Goal: Book appointment/travel/reservation

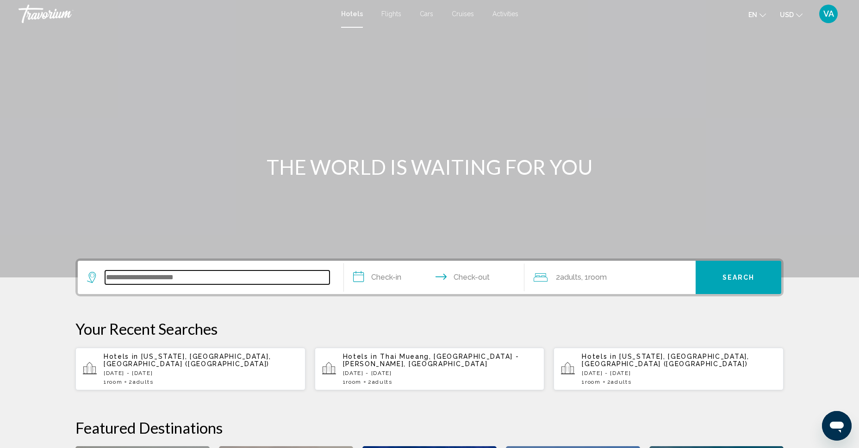
click at [156, 280] on input "Search widget" at bounding box center [217, 278] width 224 height 14
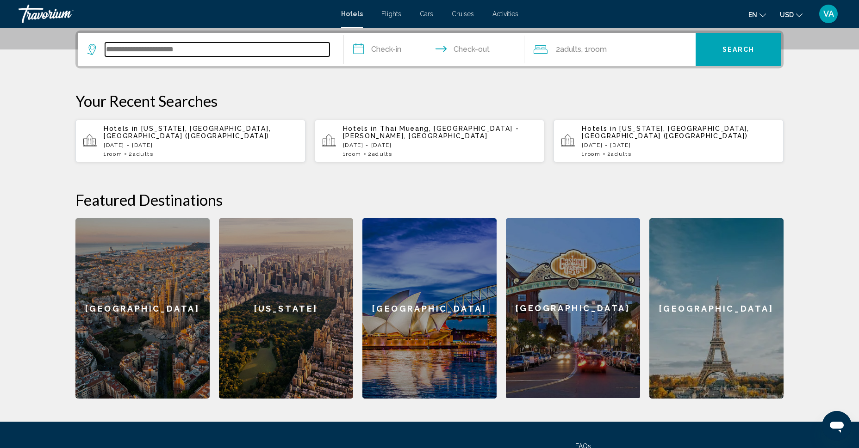
scroll to position [229, 0]
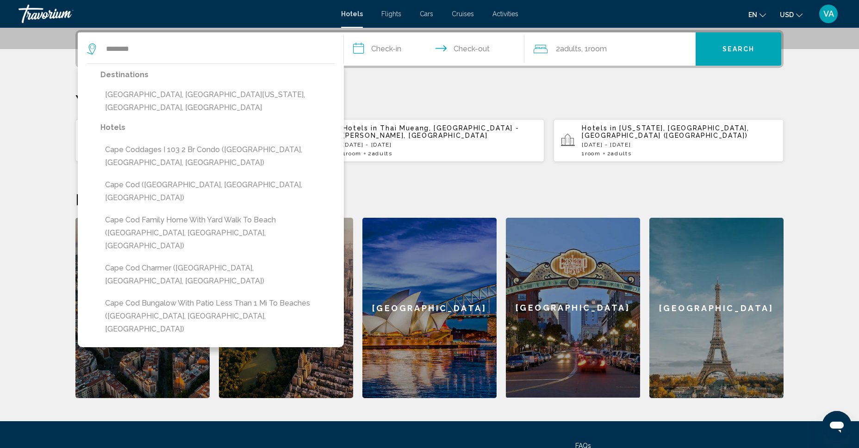
click at [178, 91] on button "Cape Cod, Eastern Massachusetts, MA, United States" at bounding box center [217, 101] width 234 height 31
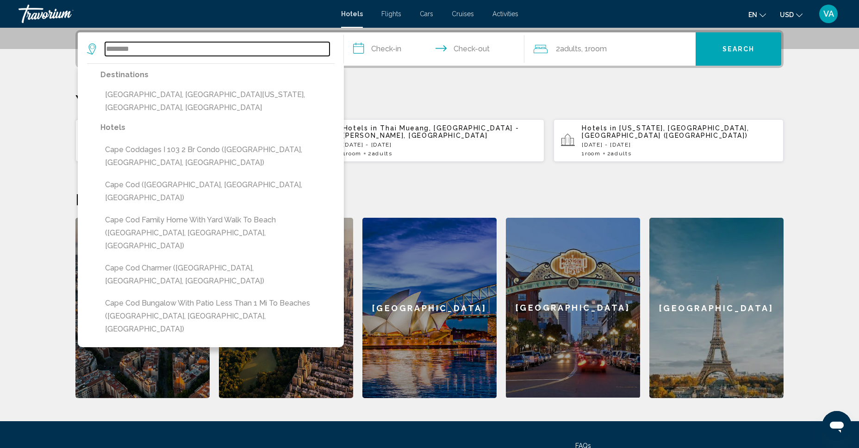
type input "**********"
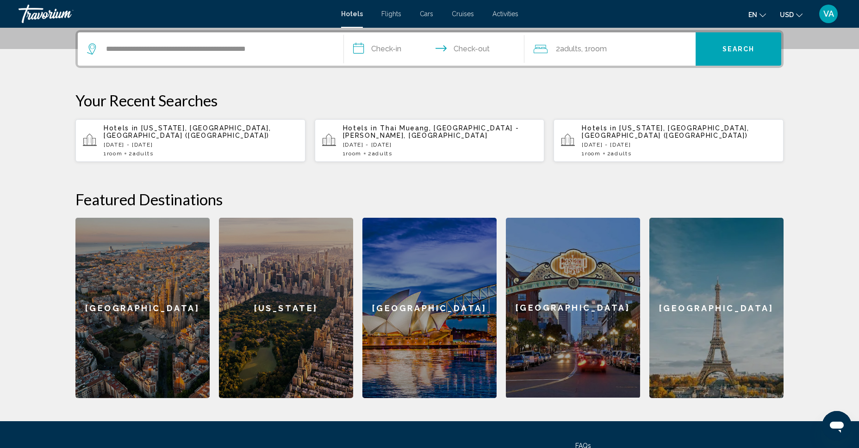
click at [355, 45] on input "**********" at bounding box center [436, 50] width 184 height 36
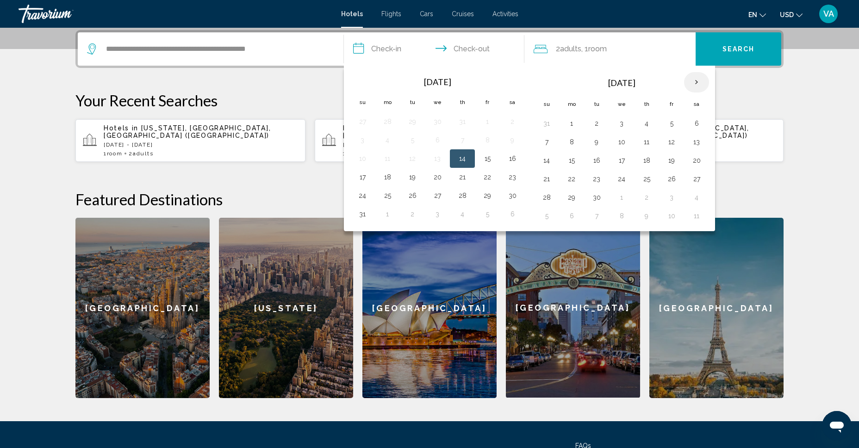
click at [698, 81] on th "Next month" at bounding box center [696, 82] width 25 height 20
click at [695, 80] on th "Next month" at bounding box center [696, 82] width 25 height 20
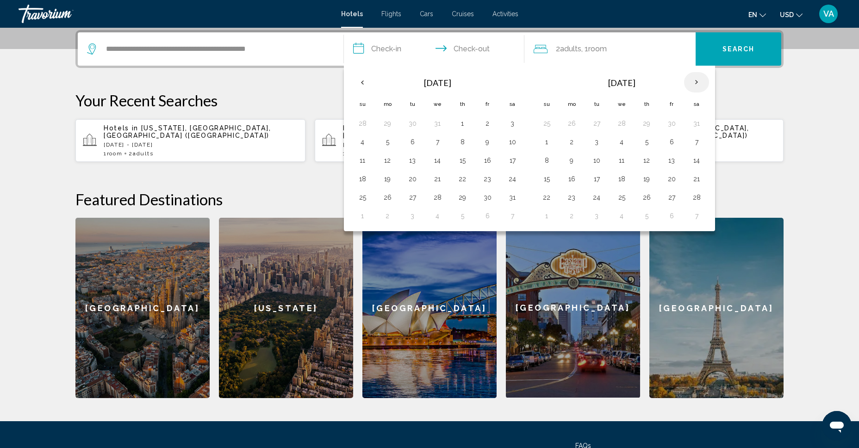
click at [695, 80] on th "Next month" at bounding box center [696, 82] width 25 height 20
click at [624, 161] on button "15" at bounding box center [621, 160] width 15 height 13
click at [698, 161] on button "18" at bounding box center [696, 160] width 15 height 13
type input "**********"
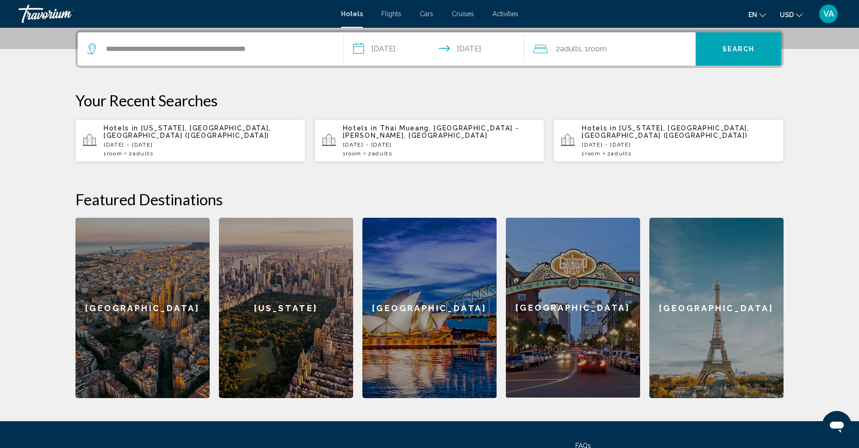
click at [739, 50] on span "Search" at bounding box center [738, 49] width 32 height 7
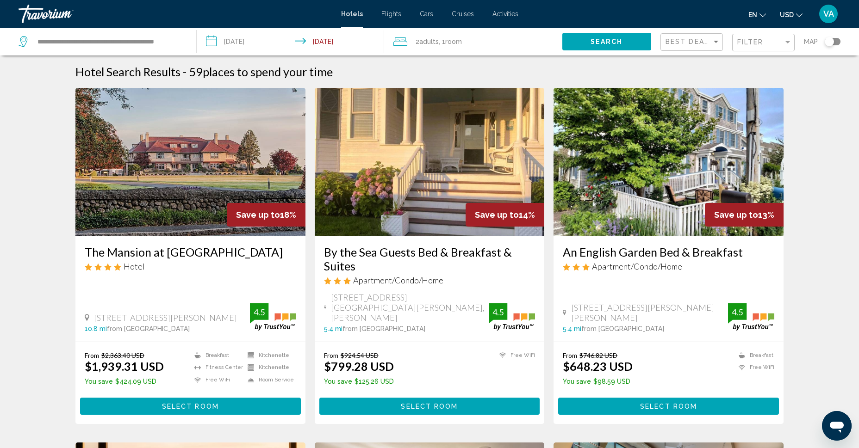
click at [159, 169] on img "Main content" at bounding box center [190, 162] width 230 height 148
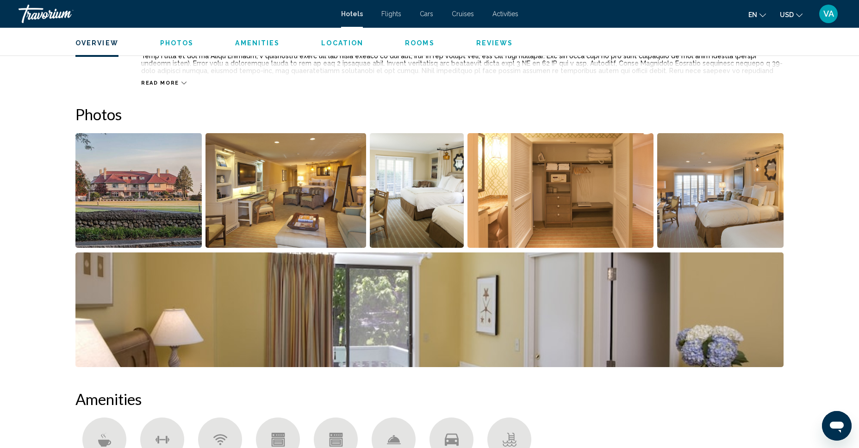
scroll to position [404, 0]
click at [287, 199] on img "Open full-screen image slider" at bounding box center [285, 190] width 161 height 115
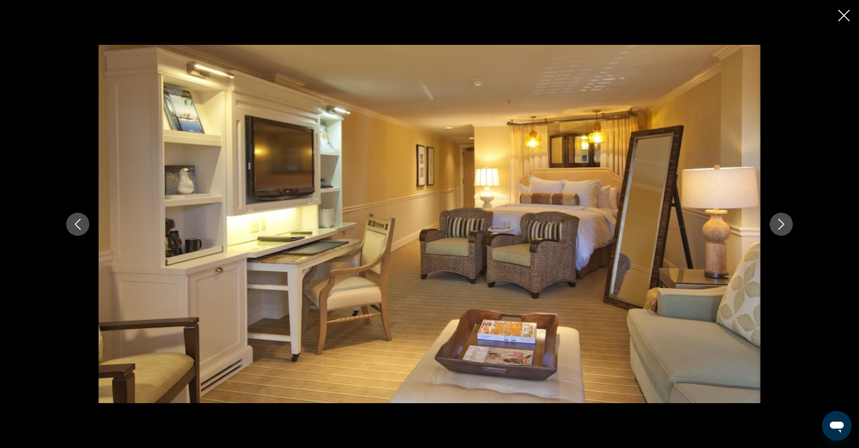
click at [779, 223] on icon "Next image" at bounding box center [781, 224] width 11 height 11
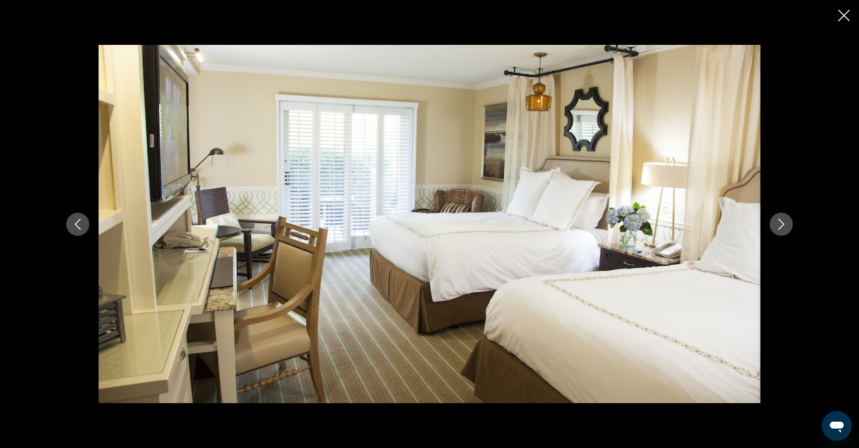
click at [779, 223] on icon "Next image" at bounding box center [781, 224] width 11 height 11
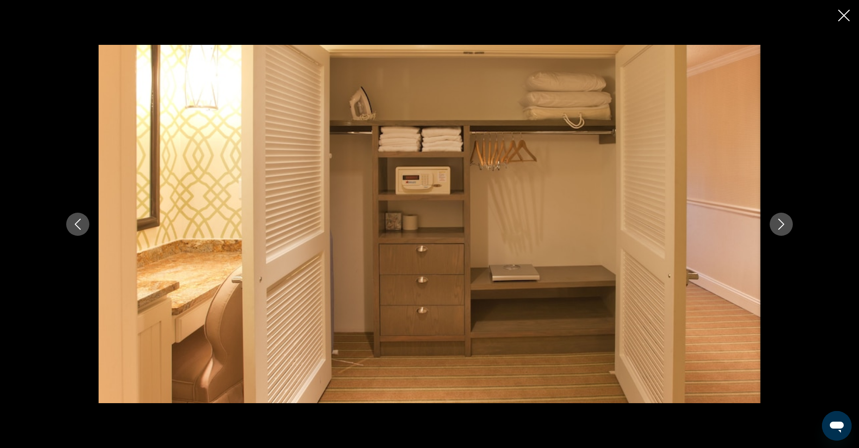
click at [779, 223] on icon "Next image" at bounding box center [781, 224] width 11 height 11
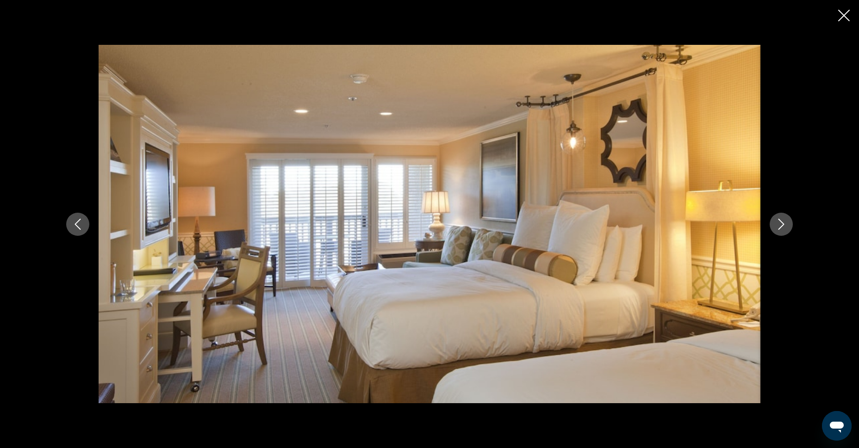
click at [779, 223] on icon "Next image" at bounding box center [781, 224] width 11 height 11
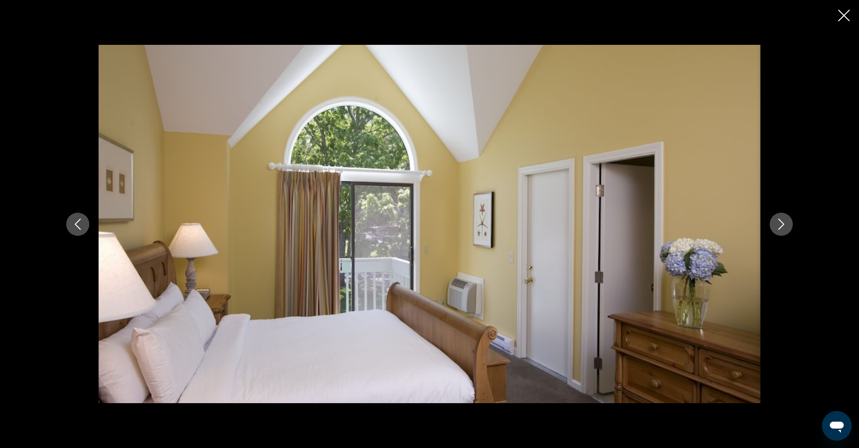
click at [779, 223] on icon "Next image" at bounding box center [781, 224] width 11 height 11
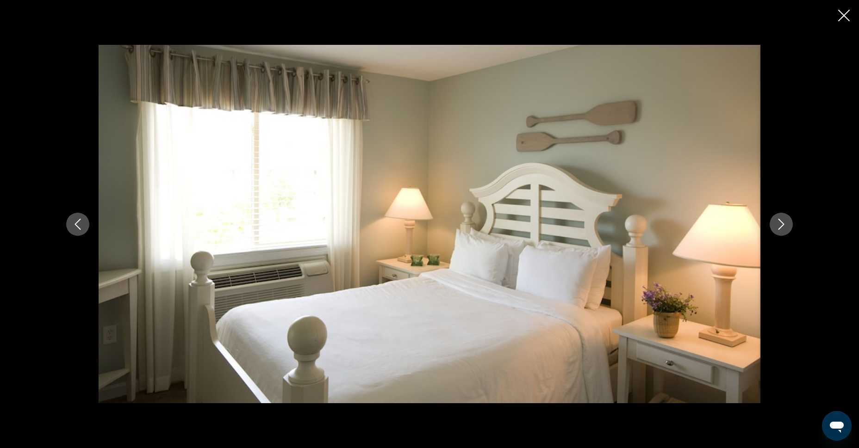
click at [779, 223] on icon "Next image" at bounding box center [781, 224] width 11 height 11
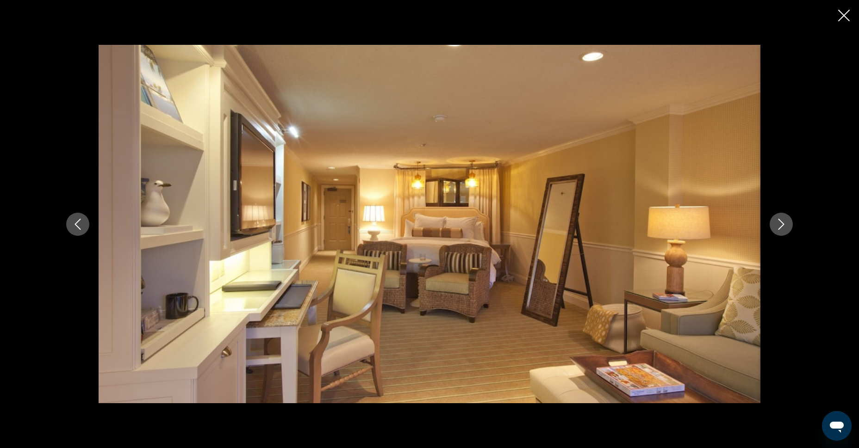
click at [779, 223] on icon "Next image" at bounding box center [781, 224] width 11 height 11
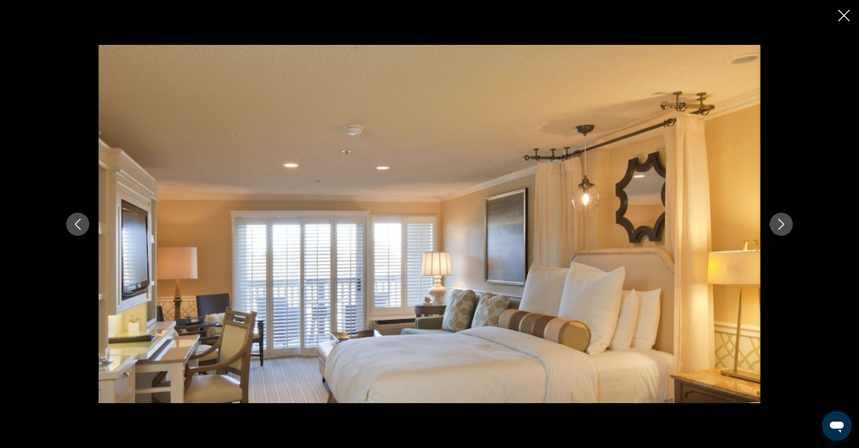
click at [779, 223] on icon "Next image" at bounding box center [781, 224] width 11 height 11
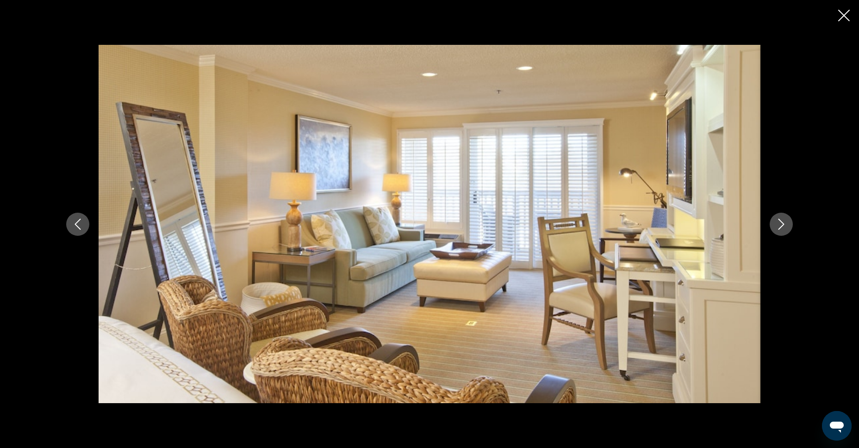
click at [779, 223] on icon "Next image" at bounding box center [781, 224] width 11 height 11
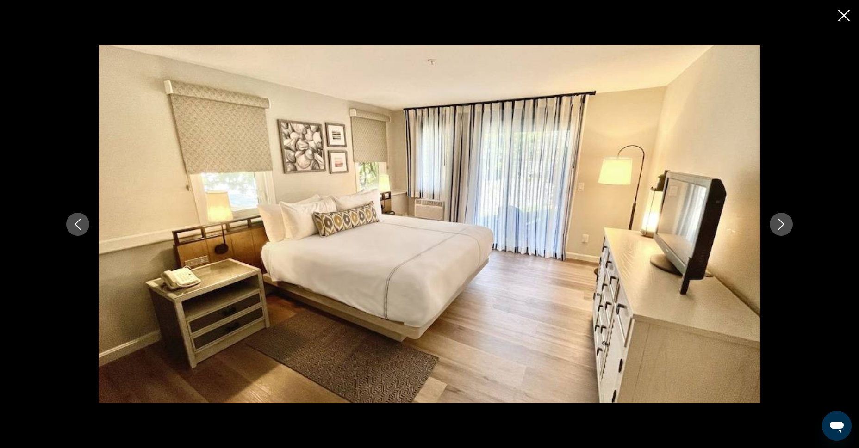
click at [841, 19] on icon "Close slideshow" at bounding box center [844, 16] width 12 height 12
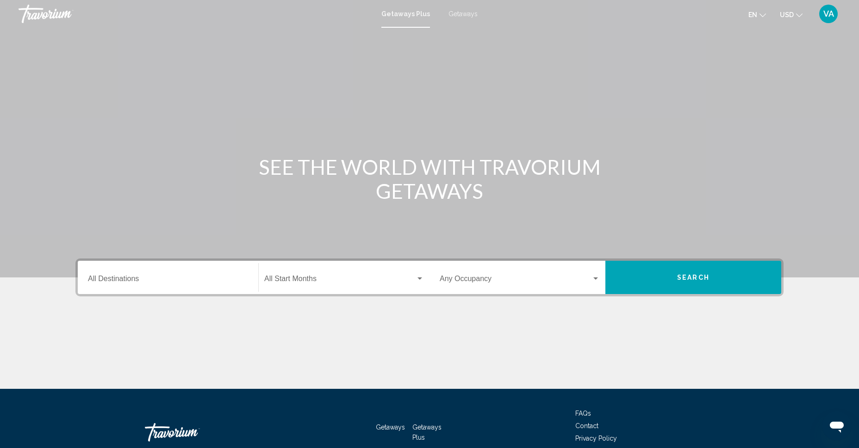
click at [137, 281] on input "Destination All Destinations" at bounding box center [168, 281] width 160 height 8
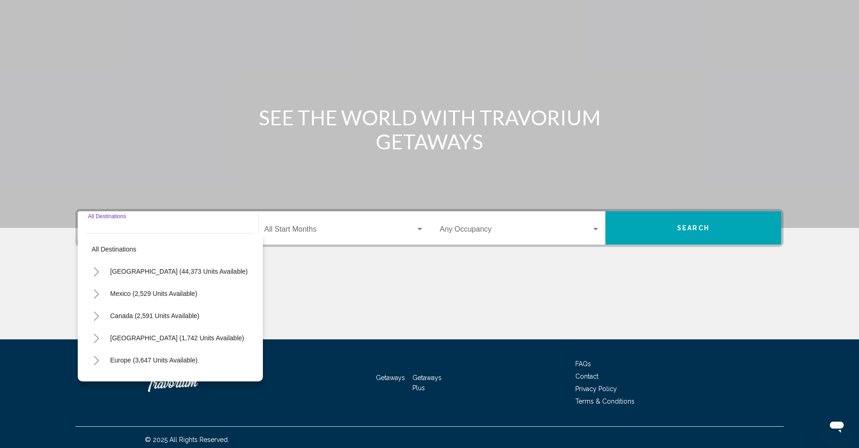
scroll to position [54, 0]
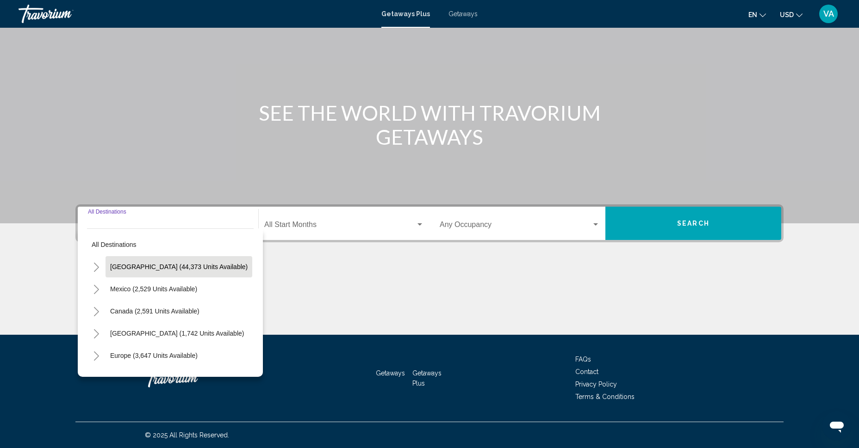
click at [165, 268] on span "[GEOGRAPHIC_DATA] (44,373 units available)" at bounding box center [178, 266] width 137 height 7
type input "**********"
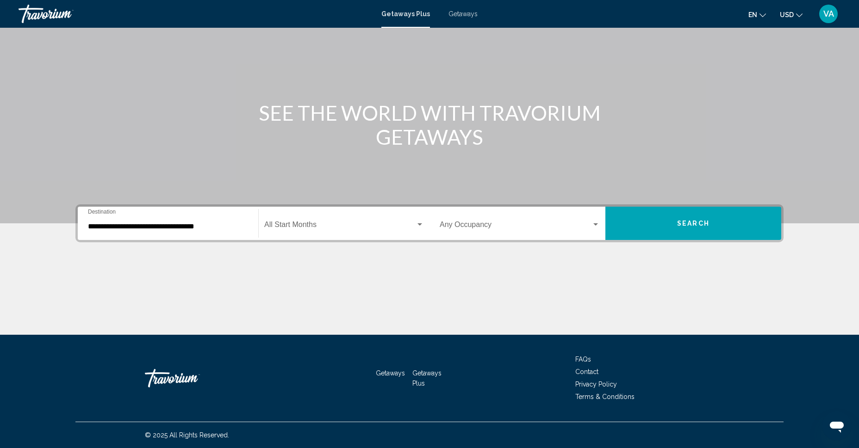
click at [320, 221] on div "Start Month All Start Months" at bounding box center [344, 223] width 160 height 29
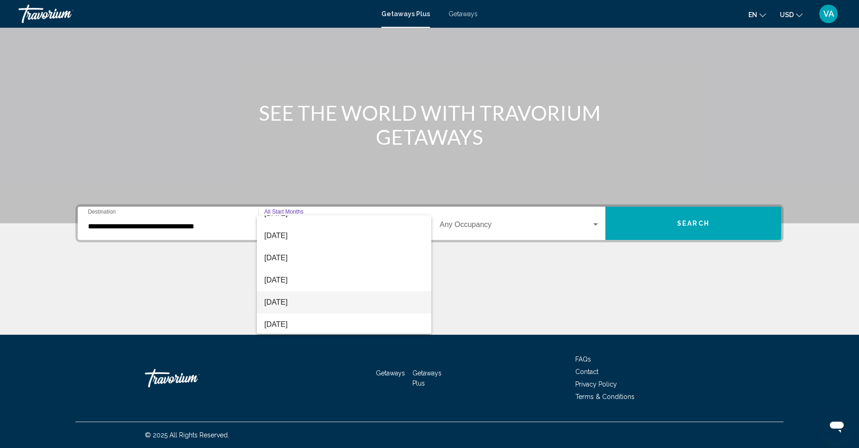
scroll to position [35, 0]
click at [297, 298] on span "[DATE]" at bounding box center [344, 303] width 160 height 22
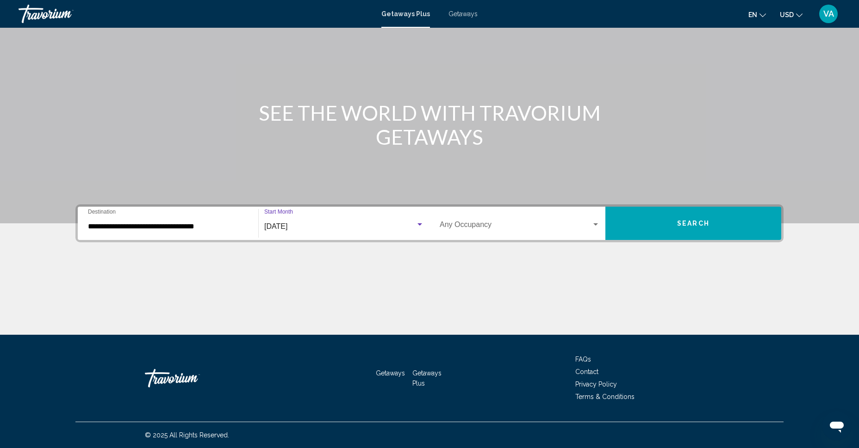
click at [598, 224] on div "Search widget" at bounding box center [595, 224] width 8 height 7
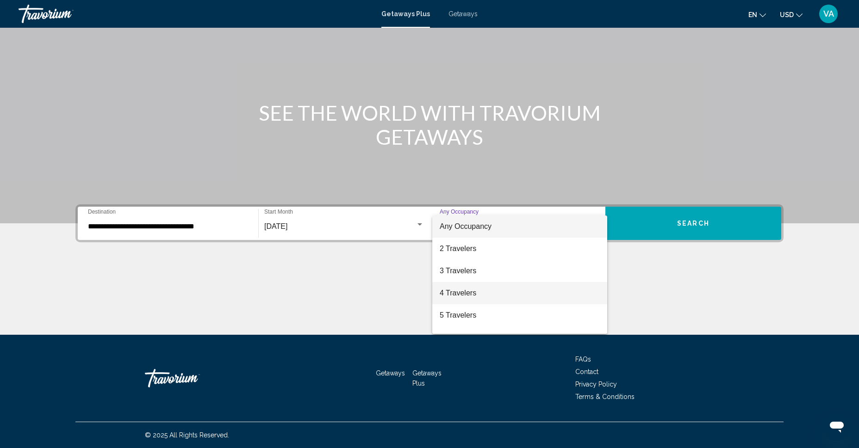
scroll to position [0, 0]
click at [471, 223] on span "Any Occupancy" at bounding box center [466, 227] width 52 height 8
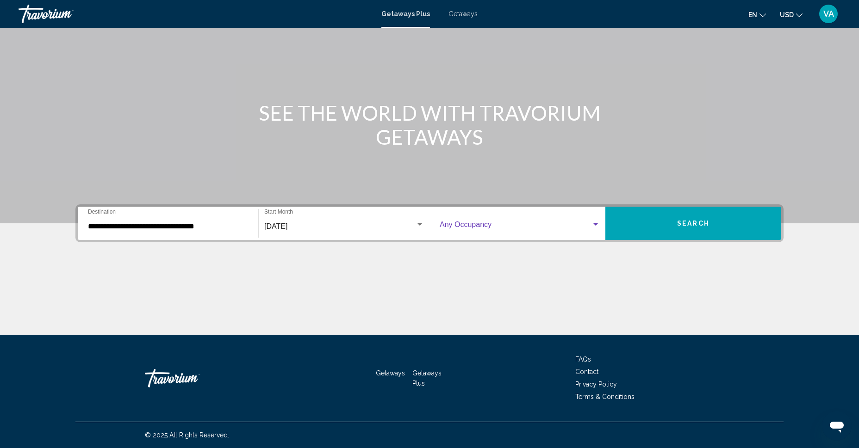
click at [654, 226] on button "Search" at bounding box center [693, 223] width 176 height 33
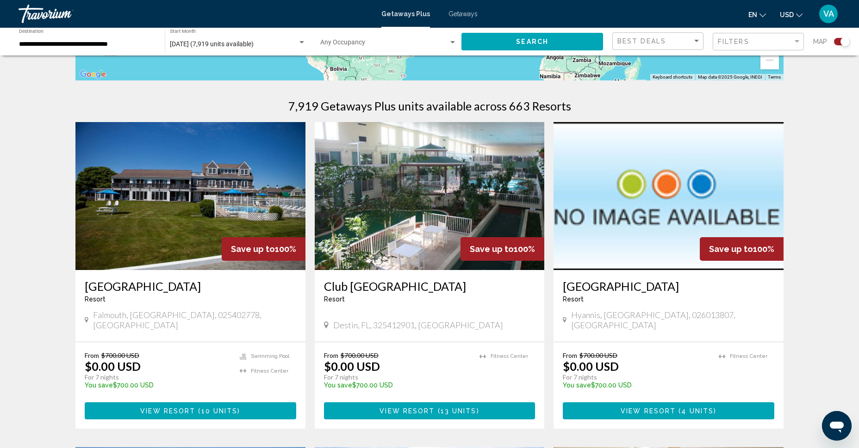
scroll to position [269, 0]
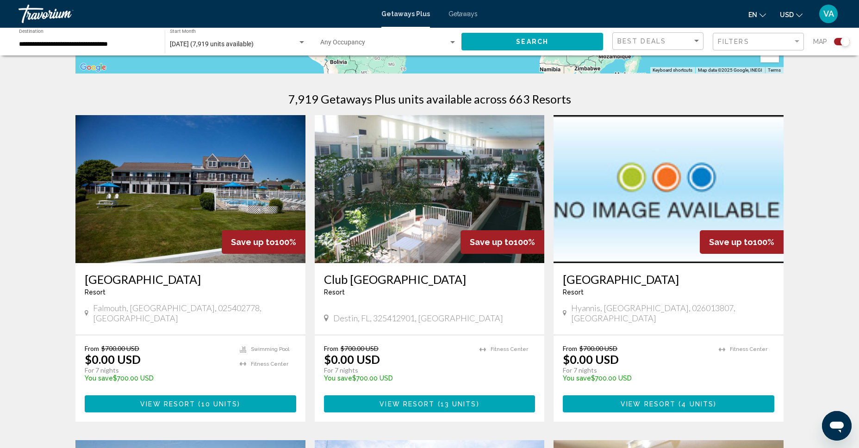
click at [200, 203] on img "Main content" at bounding box center [190, 189] width 230 height 148
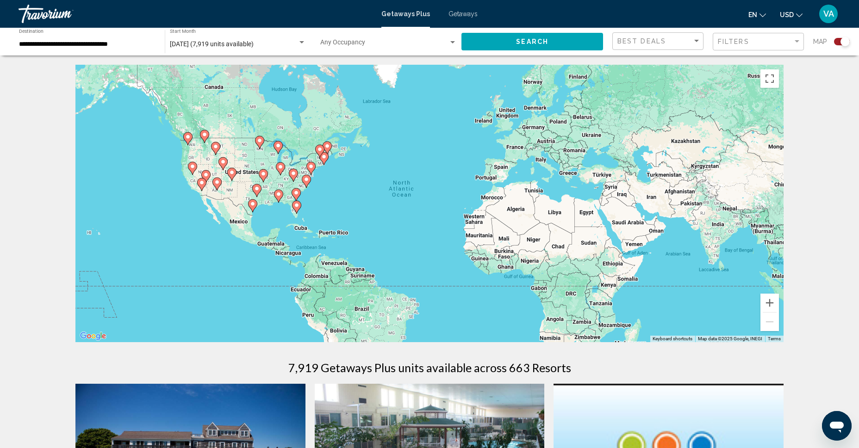
click at [314, 175] on gmp-advanced-marker "Main content" at bounding box center [310, 169] width 9 height 14
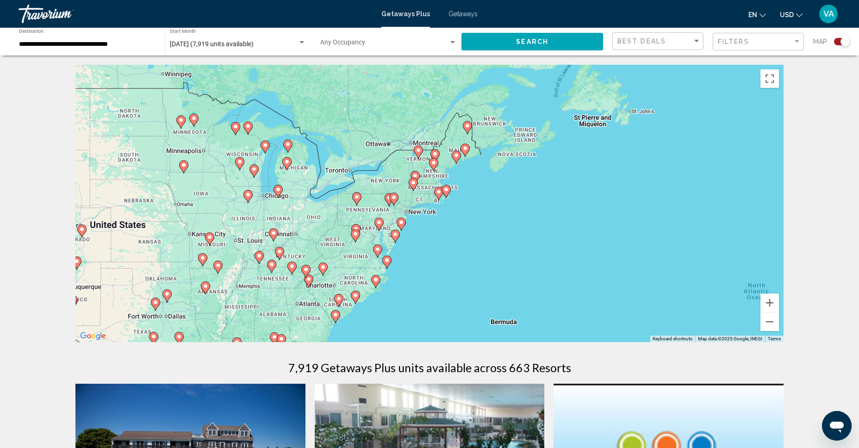
click at [393, 200] on icon "Main content" at bounding box center [394, 199] width 8 height 12
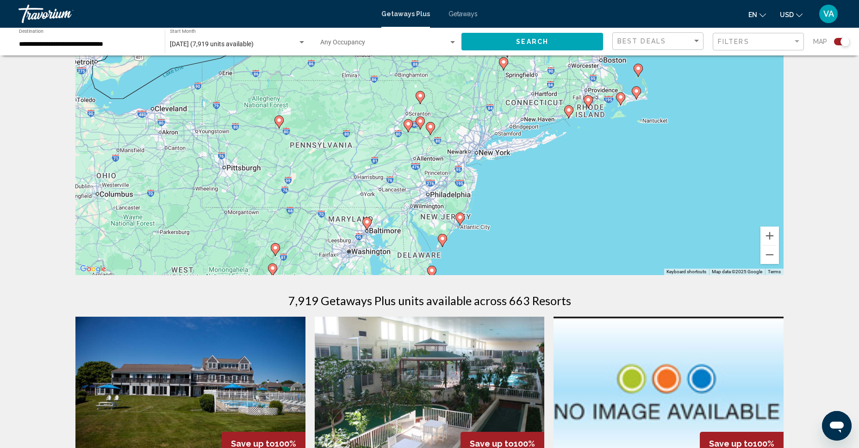
click at [500, 202] on div "To navigate, press the arrow keys. To activate drag with keyboard, press Alt + …" at bounding box center [429, 137] width 708 height 278
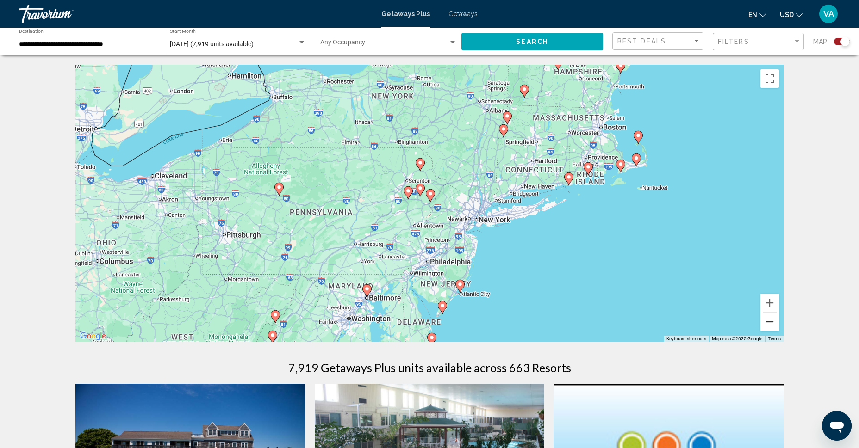
click at [772, 319] on button "Zoom out" at bounding box center [769, 322] width 19 height 19
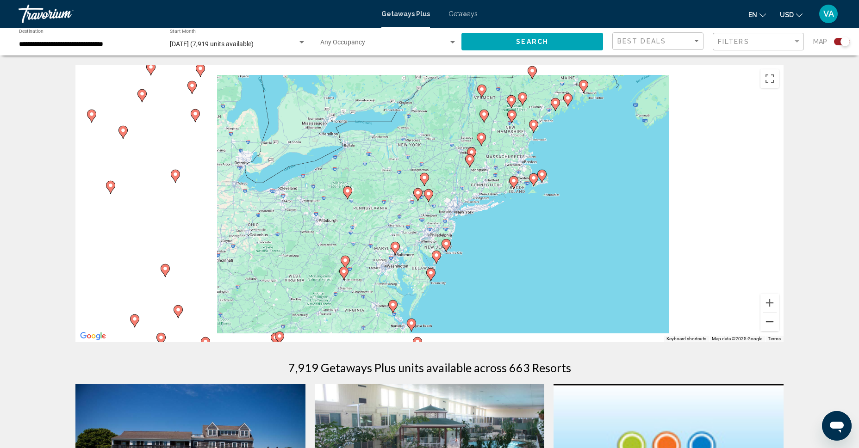
click at [772, 319] on button "Zoom out" at bounding box center [769, 322] width 19 height 19
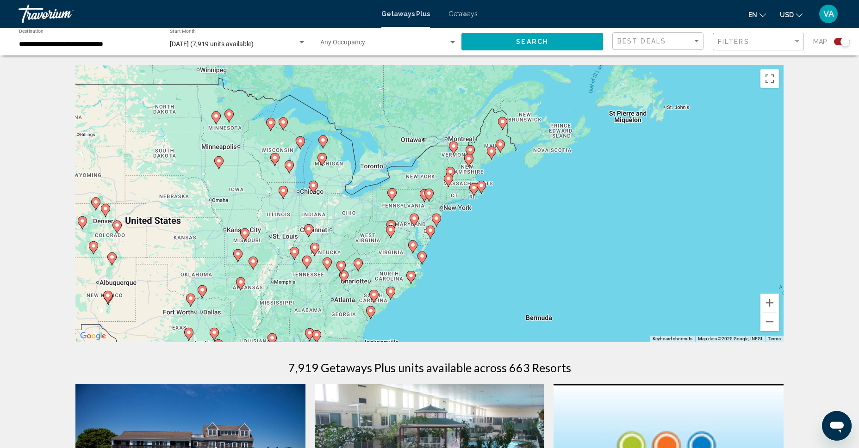
click at [410, 279] on icon "Main content" at bounding box center [411, 278] width 8 height 12
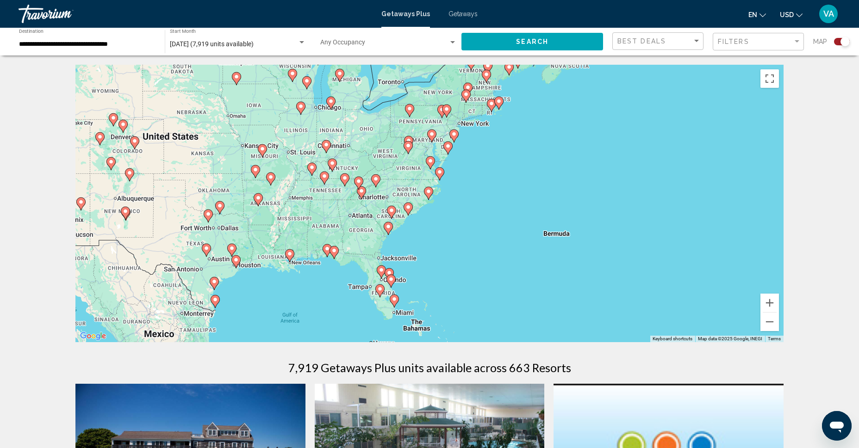
click at [428, 194] on icon "Main content" at bounding box center [428, 193] width 8 height 12
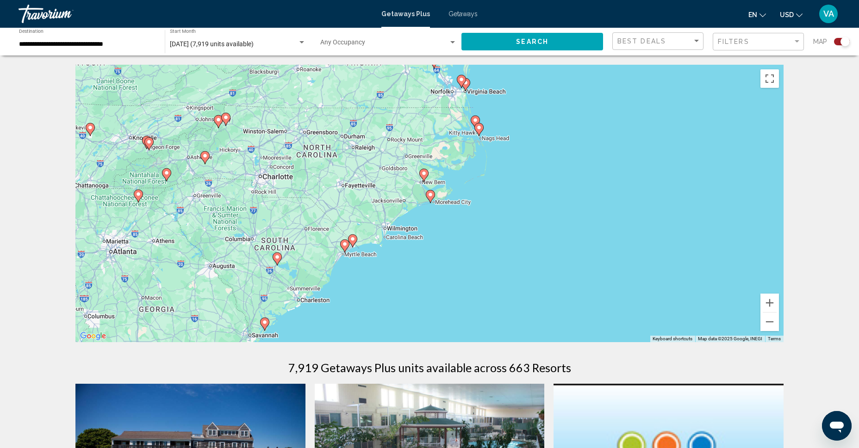
click at [424, 174] on image "Main content" at bounding box center [424, 174] width 6 height 6
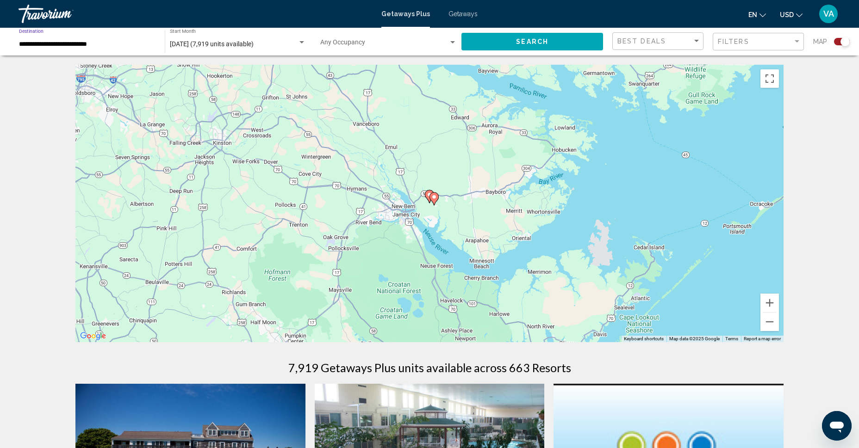
click at [50, 43] on input "**********" at bounding box center [87, 44] width 137 height 7
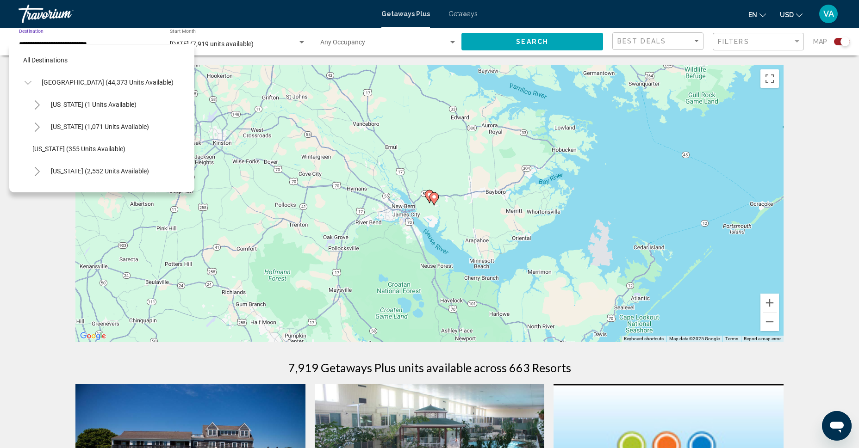
scroll to position [637, 0]
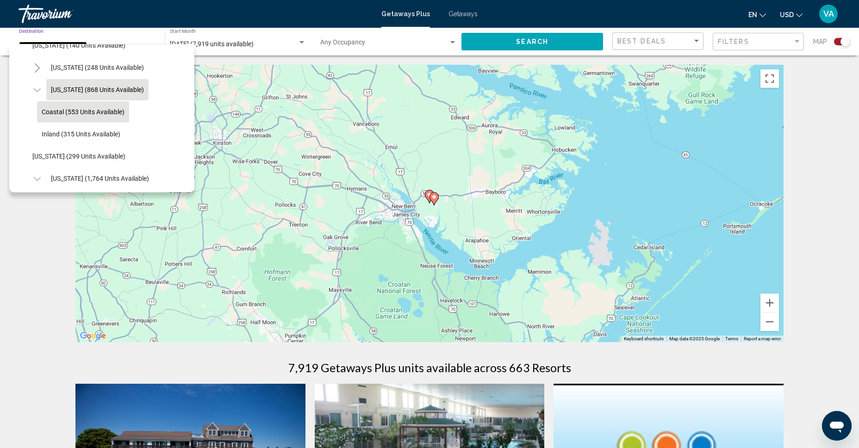
click at [76, 85] on button "[US_STATE] (868 units available)" at bounding box center [97, 89] width 102 height 21
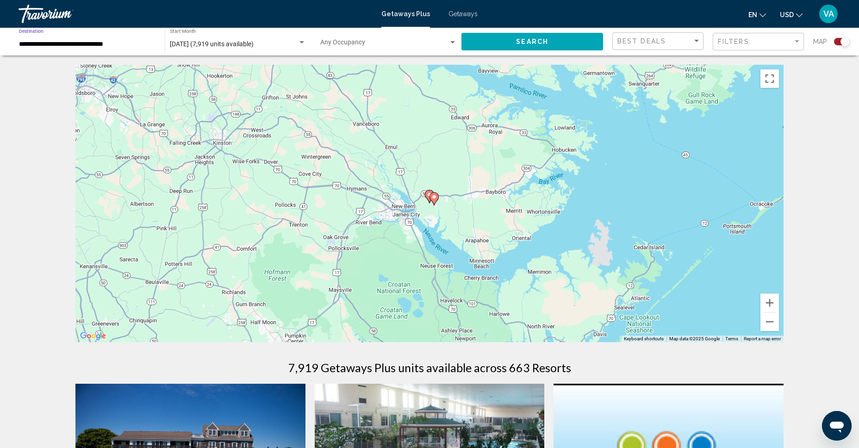
click at [516, 43] on button "Search" at bounding box center [532, 41] width 142 height 17
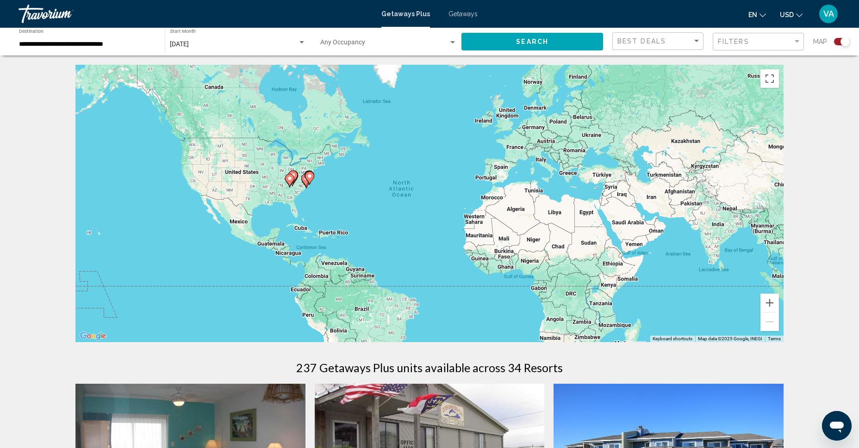
click at [268, 44] on div "[DATE]" at bounding box center [234, 44] width 128 height 7
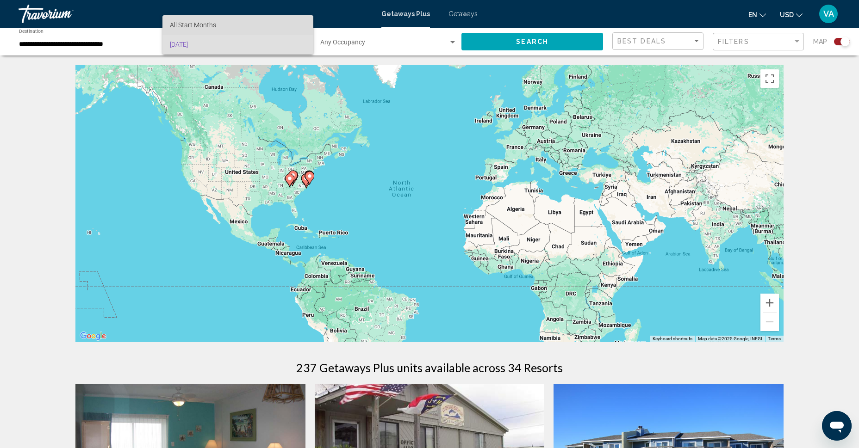
click at [202, 26] on span "All Start Months" at bounding box center [193, 24] width 46 height 7
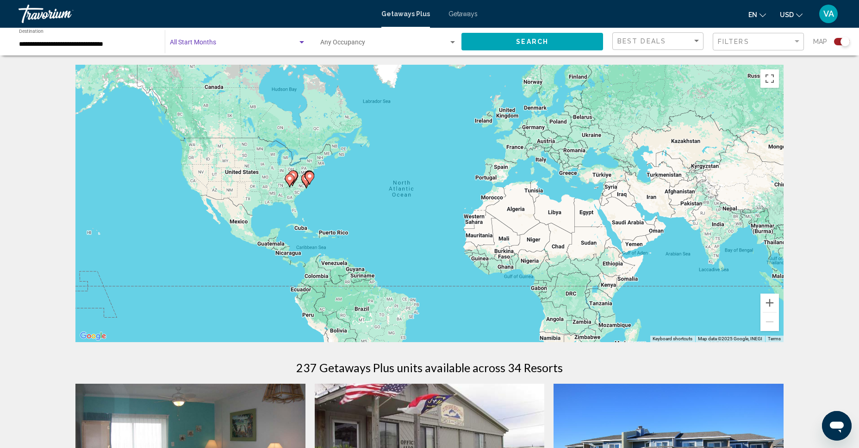
click at [295, 41] on span "Search widget" at bounding box center [234, 44] width 128 height 7
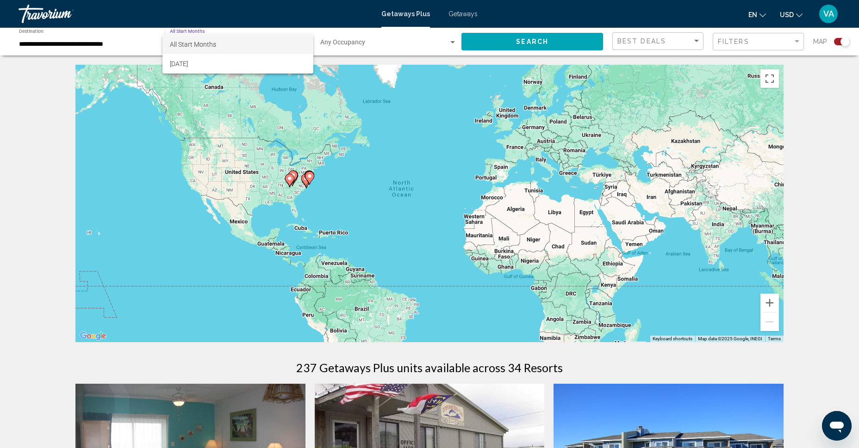
click at [29, 46] on div at bounding box center [429, 224] width 859 height 448
click at [35, 42] on input "**********" at bounding box center [87, 44] width 137 height 7
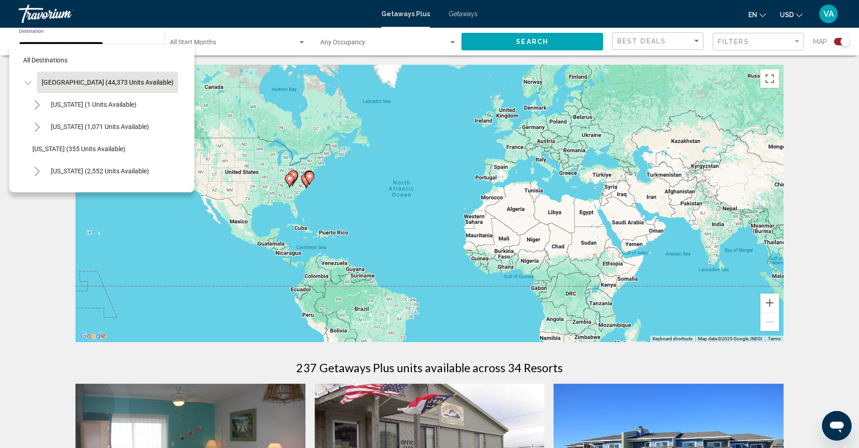
click at [69, 79] on span "[GEOGRAPHIC_DATA] (44,373 units available)" at bounding box center [108, 82] width 132 height 7
type input "**********"
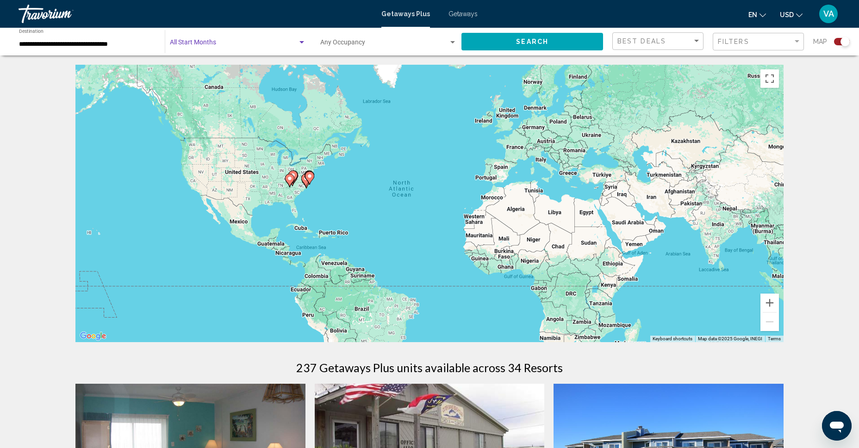
click at [299, 42] on div "Search widget" at bounding box center [301, 42] width 5 height 2
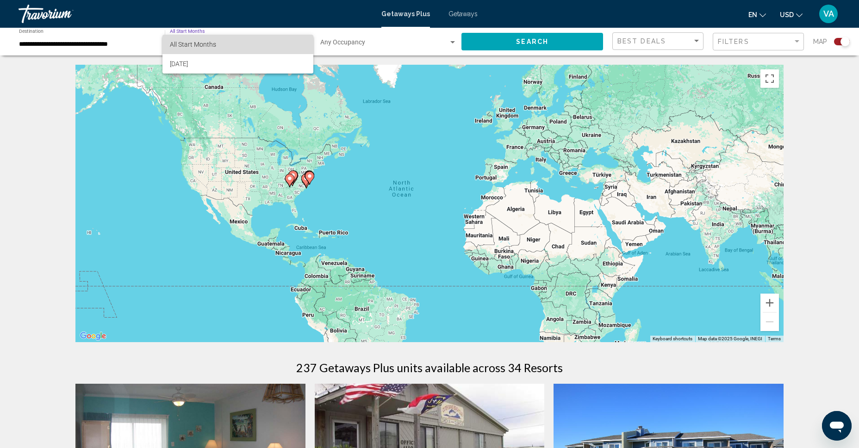
click at [186, 42] on span "All Start Months" at bounding box center [193, 44] width 46 height 7
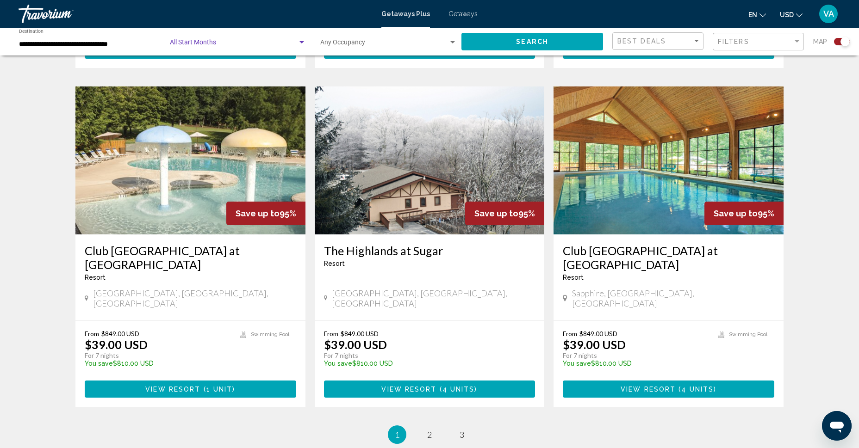
scroll to position [1278, 0]
click at [437, 386] on span "Main content" at bounding box center [438, 389] width 3 height 7
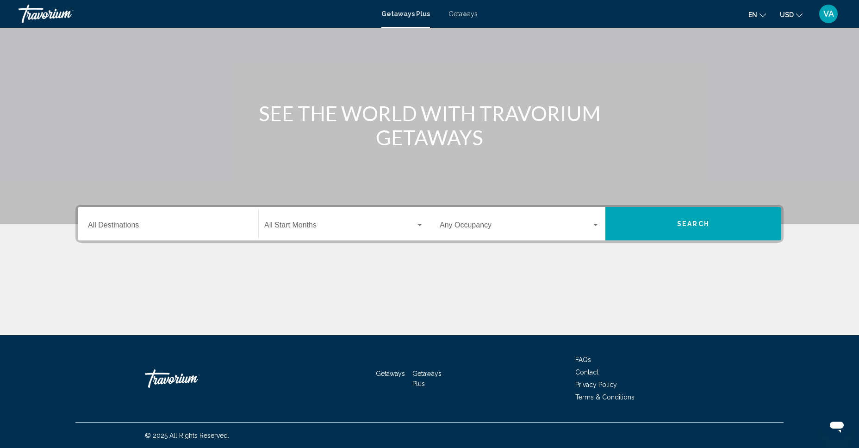
scroll to position [54, 0]
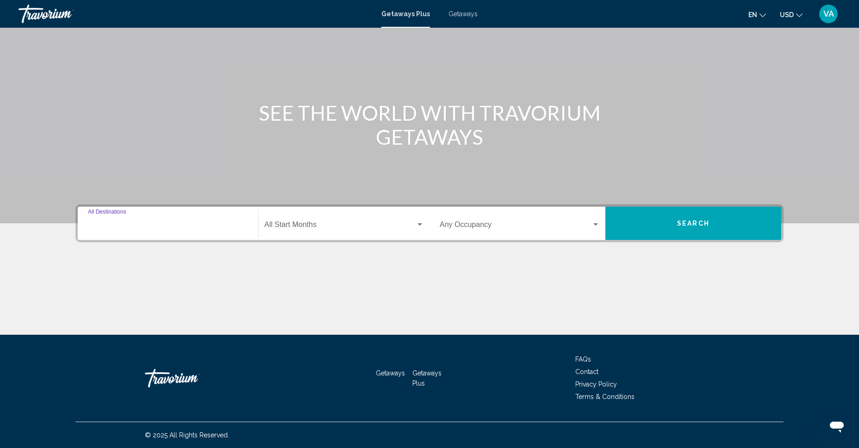
click at [227, 230] on input "Destination All Destinations" at bounding box center [168, 227] width 160 height 8
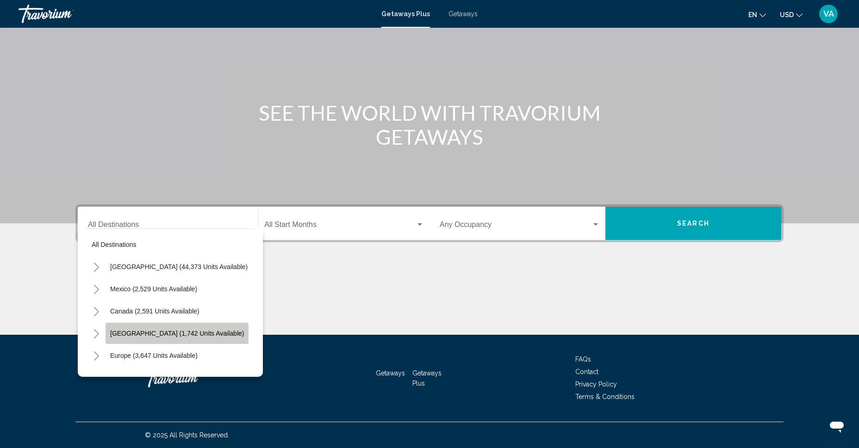
click at [170, 335] on span "[GEOGRAPHIC_DATA] (1,742 units available)" at bounding box center [177, 333] width 134 height 7
type input "**********"
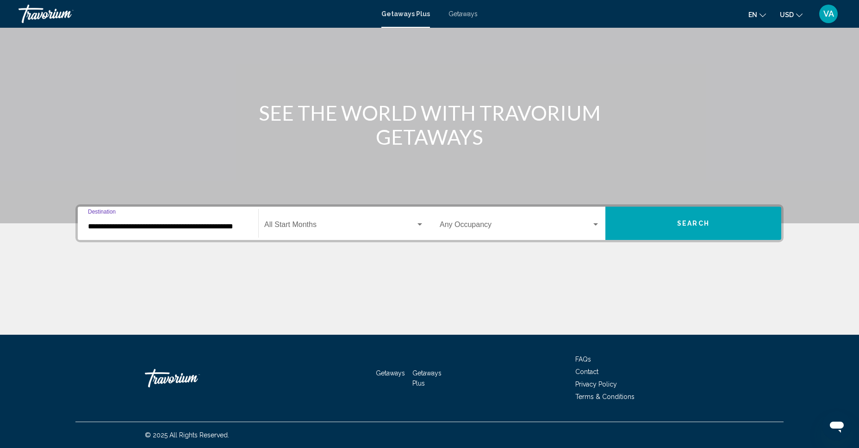
click at [355, 224] on span "Search widget" at bounding box center [339, 227] width 151 height 8
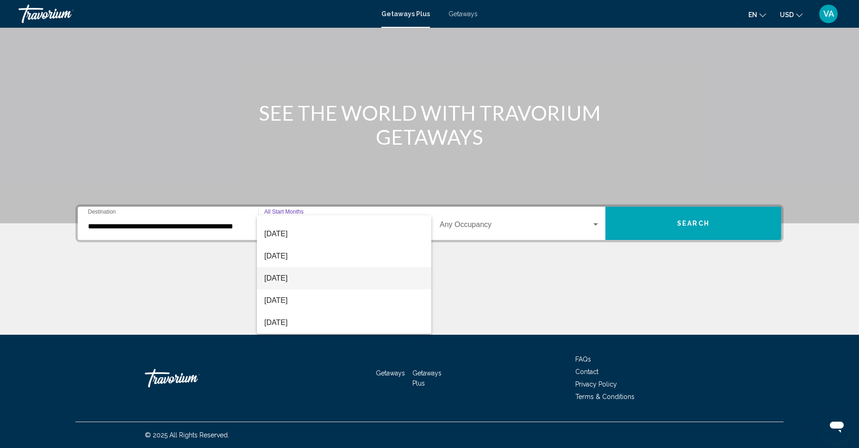
scroll to position [106, 0]
click at [297, 300] on span "[DATE]" at bounding box center [344, 298] width 160 height 22
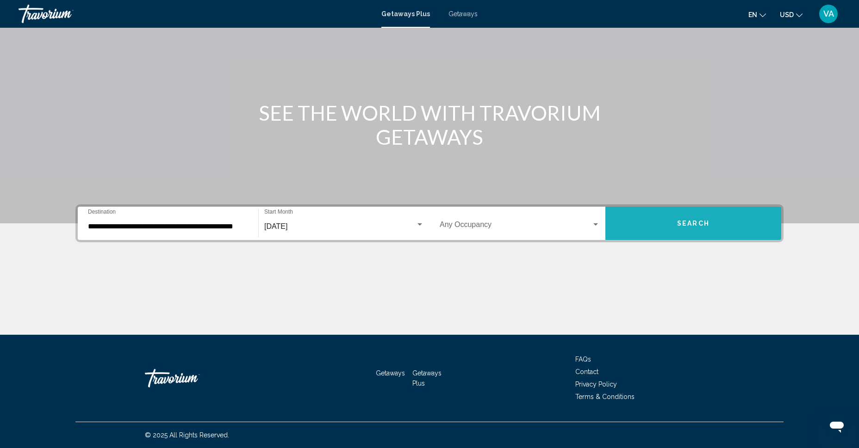
click at [652, 222] on button "Search" at bounding box center [693, 223] width 176 height 33
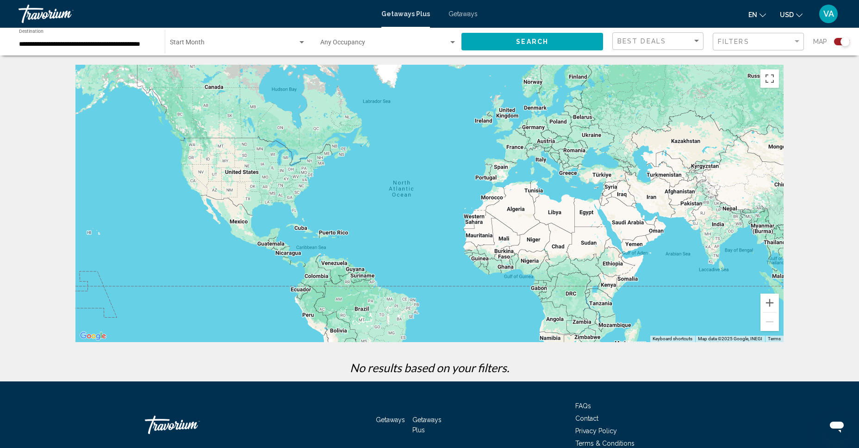
click at [118, 46] on input "**********" at bounding box center [87, 44] width 137 height 7
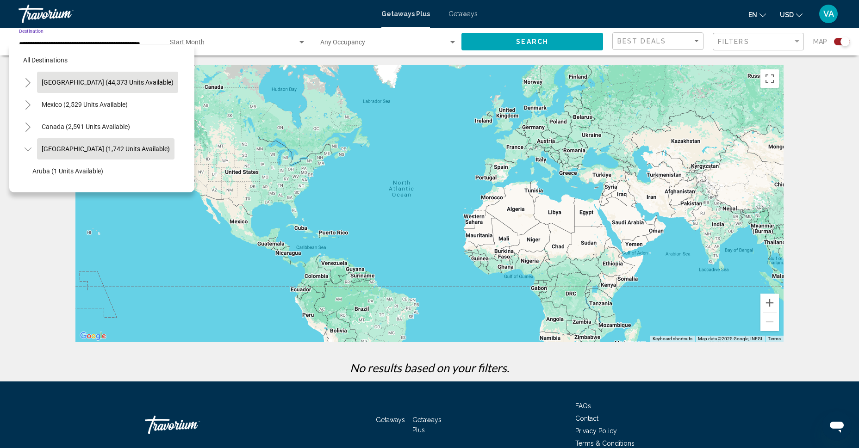
scroll to position [37, 16]
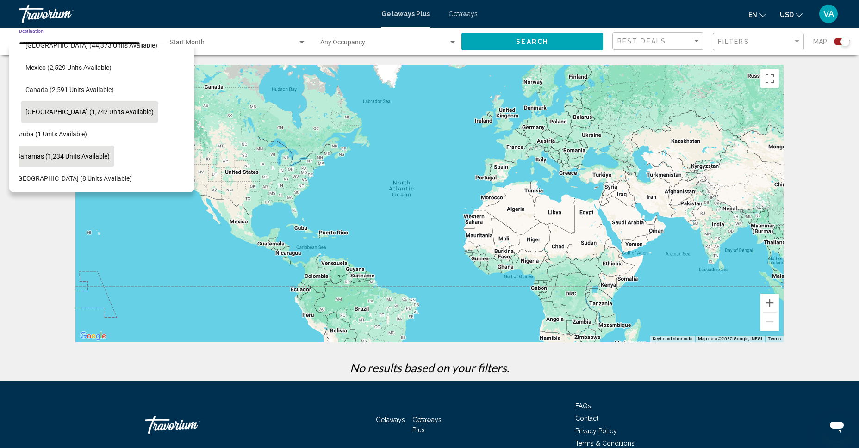
click at [88, 159] on span "Bahamas (1,234 units available)" at bounding box center [62, 156] width 93 height 7
type input "**********"
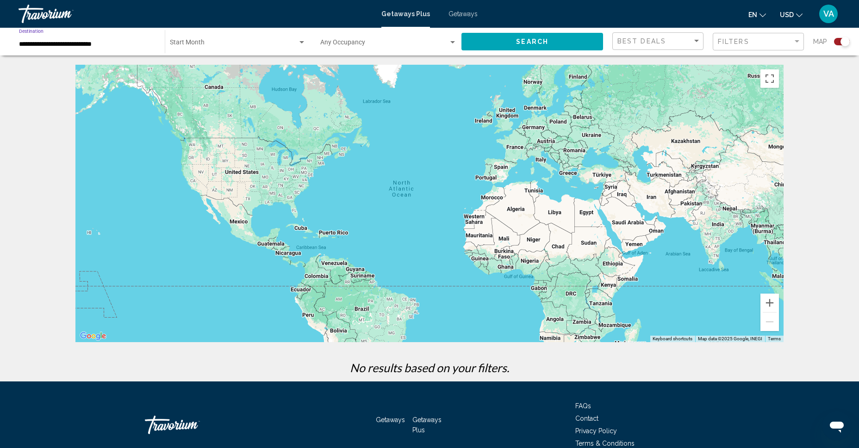
click at [105, 37] on div "**********" at bounding box center [87, 41] width 137 height 25
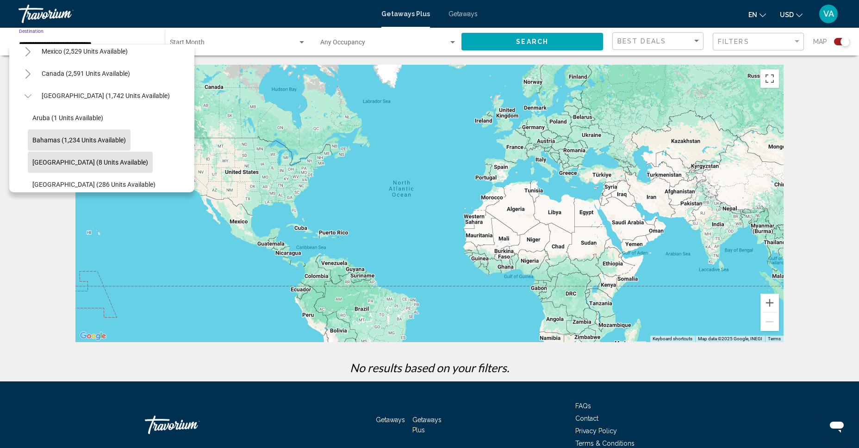
scroll to position [50, 0]
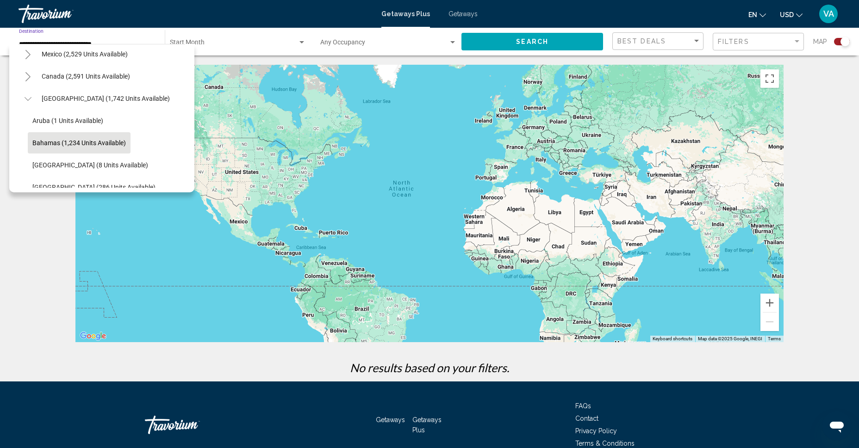
click at [352, 94] on div "Main content" at bounding box center [429, 204] width 708 height 278
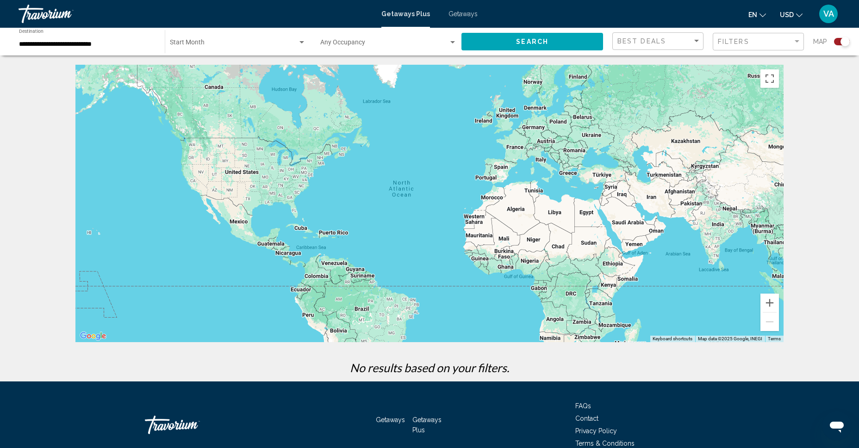
click at [215, 42] on span "Search widget" at bounding box center [234, 44] width 128 height 7
click at [248, 45] on span "All Start Months" at bounding box center [238, 44] width 136 height 19
click at [84, 41] on input "**********" at bounding box center [87, 44] width 137 height 7
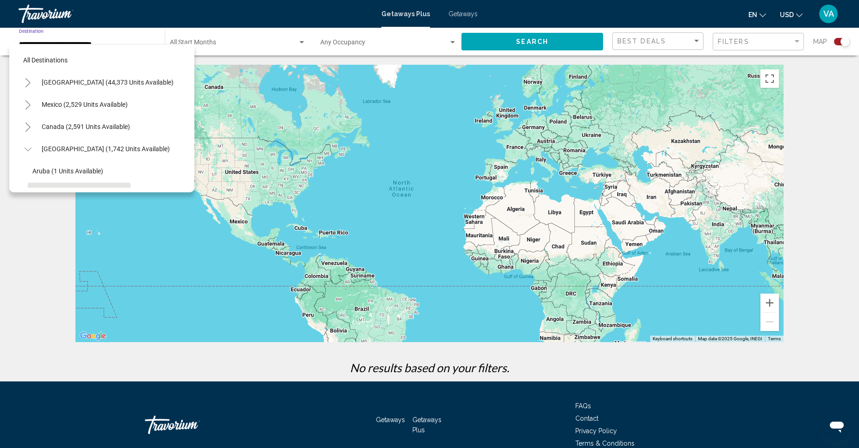
scroll to position [81, 0]
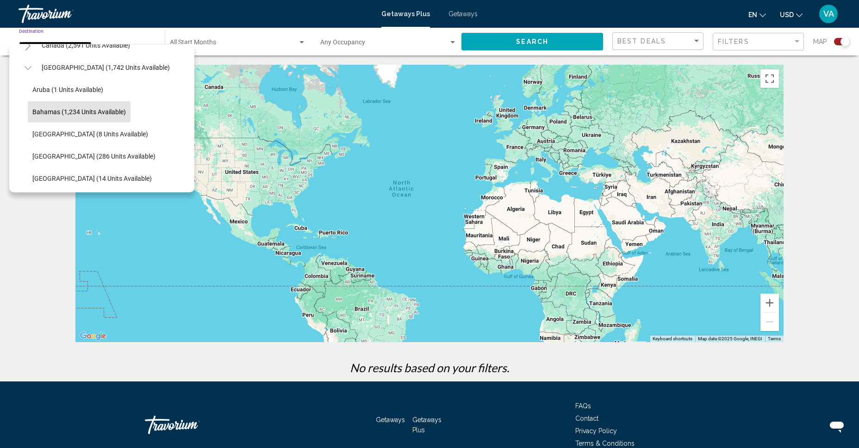
click at [224, 39] on div "Start Month All Start Months" at bounding box center [238, 41] width 136 height 25
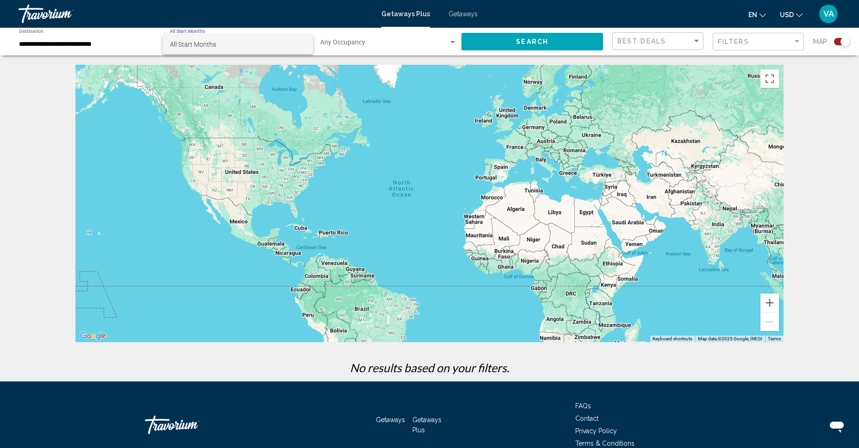
click at [183, 32] on div at bounding box center [429, 224] width 859 height 448
click at [444, 43] on span "Search widget" at bounding box center [384, 44] width 128 height 7
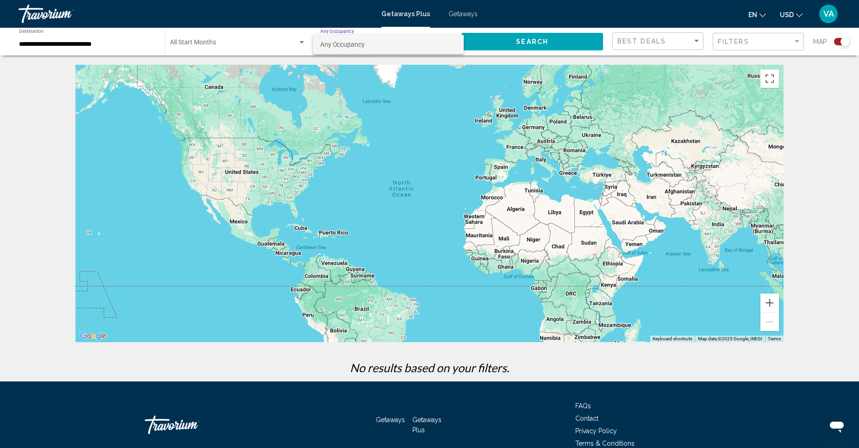
click at [520, 42] on div at bounding box center [429, 224] width 859 height 448
click at [504, 45] on button "Search" at bounding box center [532, 41] width 142 height 17
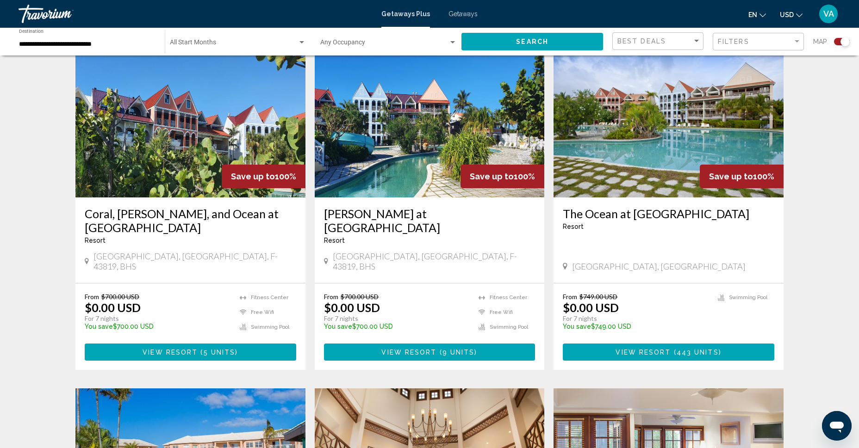
scroll to position [336, 0]
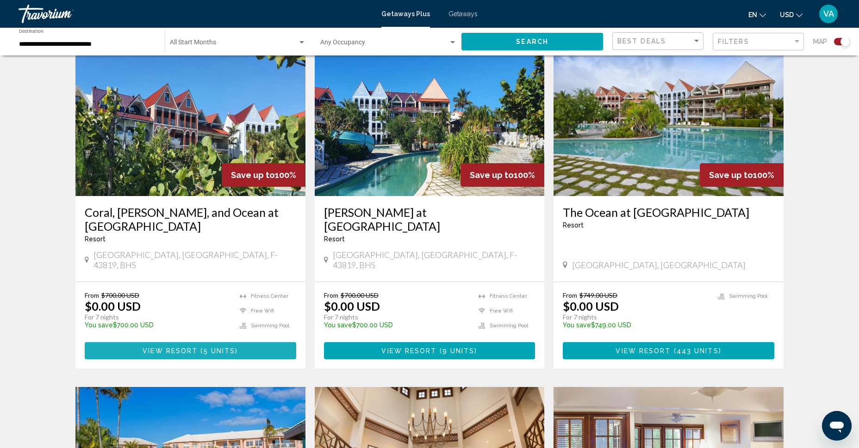
click at [218, 348] on span "5 units" at bounding box center [220, 351] width 32 height 7
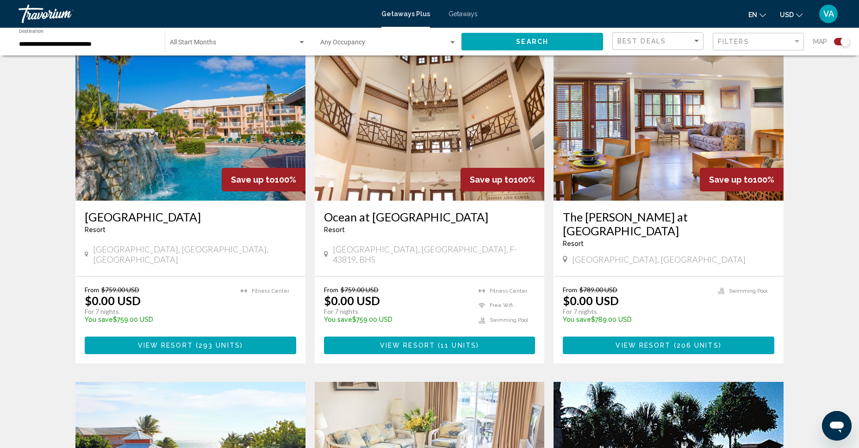
scroll to position [672, 0]
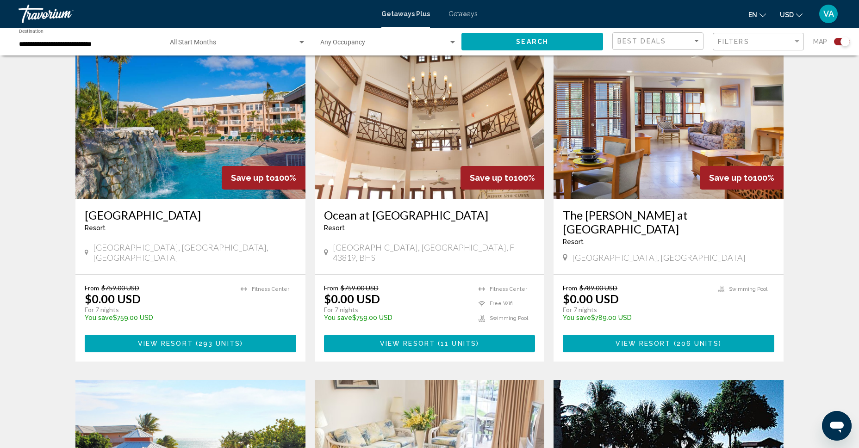
click at [169, 341] on span "View Resort" at bounding box center [165, 344] width 55 height 7
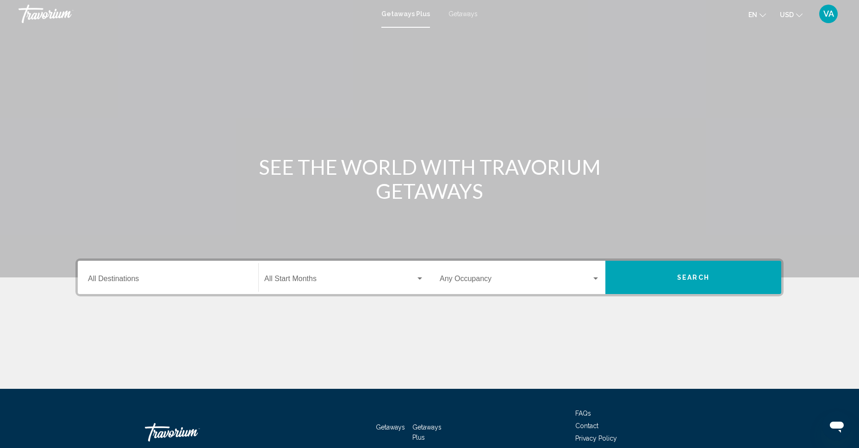
click at [178, 282] on input "Destination All Destinations" at bounding box center [168, 281] width 160 height 8
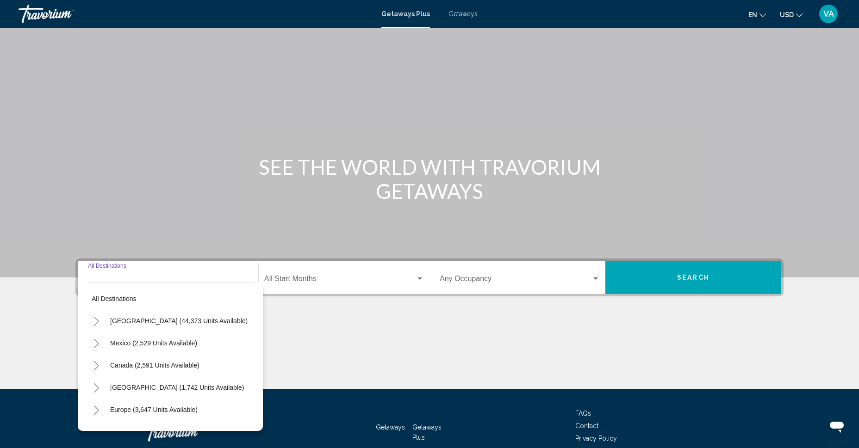
scroll to position [54, 0]
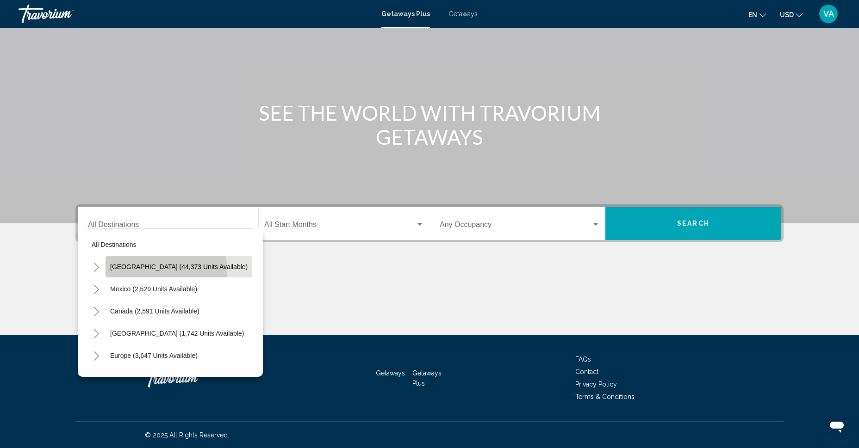
click at [166, 270] on span "[GEOGRAPHIC_DATA] (44,373 units available)" at bounding box center [178, 266] width 137 height 7
type input "**********"
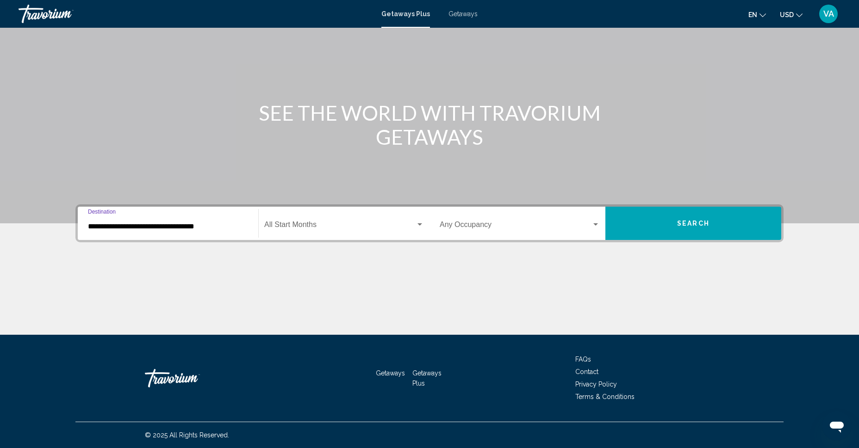
click at [420, 224] on div "Search widget" at bounding box center [419, 225] width 5 height 2
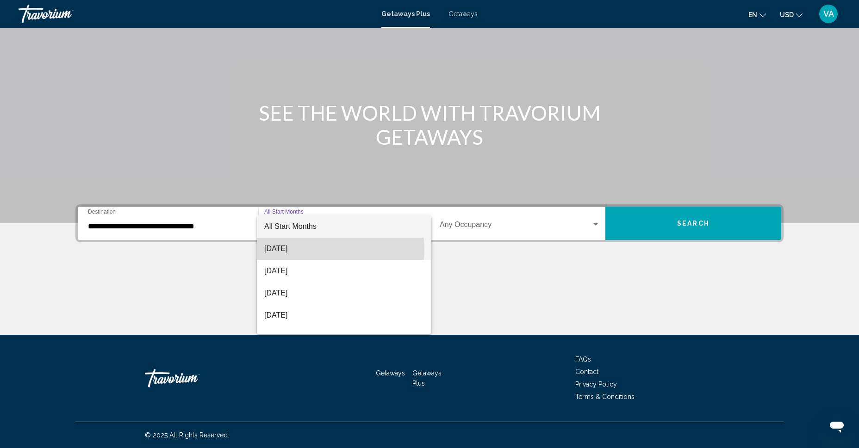
click at [330, 250] on span "[DATE]" at bounding box center [344, 249] width 160 height 22
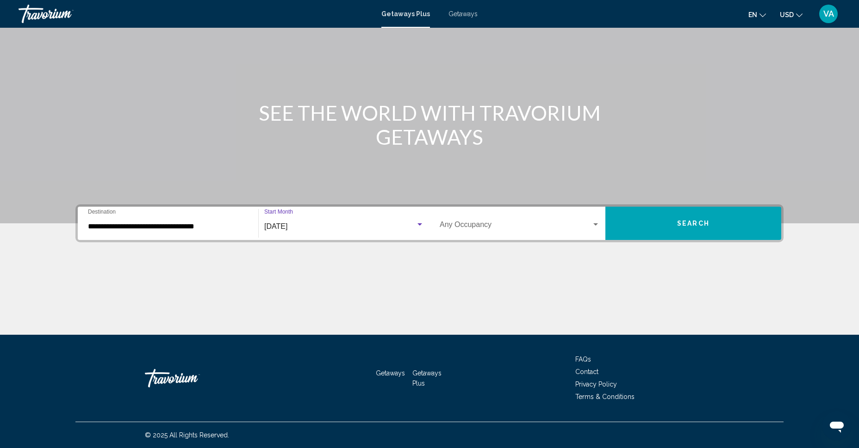
click at [685, 223] on span "Search" at bounding box center [693, 223] width 32 height 7
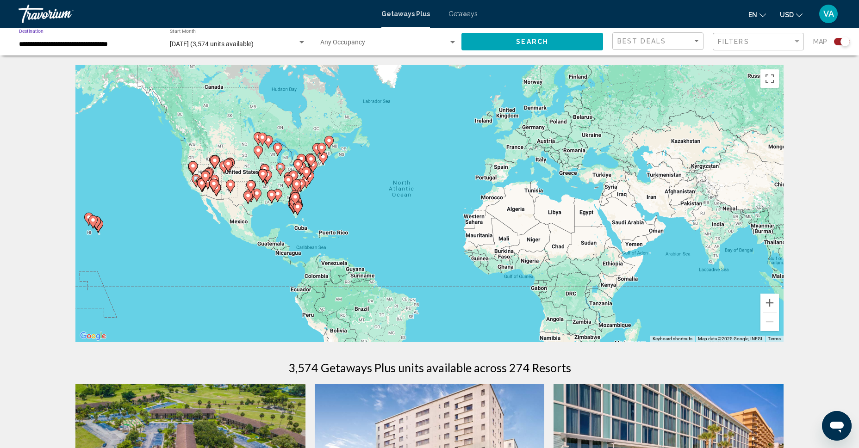
click at [105, 45] on input "**********" at bounding box center [87, 44] width 137 height 7
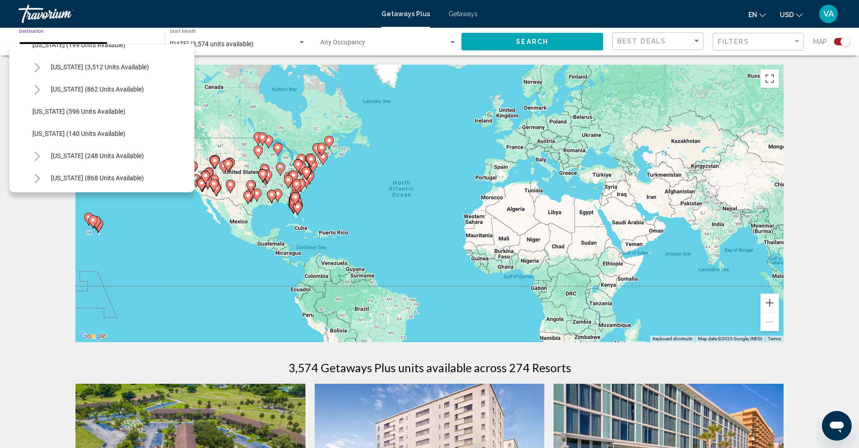
scroll to position [549, 0]
click at [102, 154] on span "New York (248 units available)" at bounding box center [97, 155] width 93 height 7
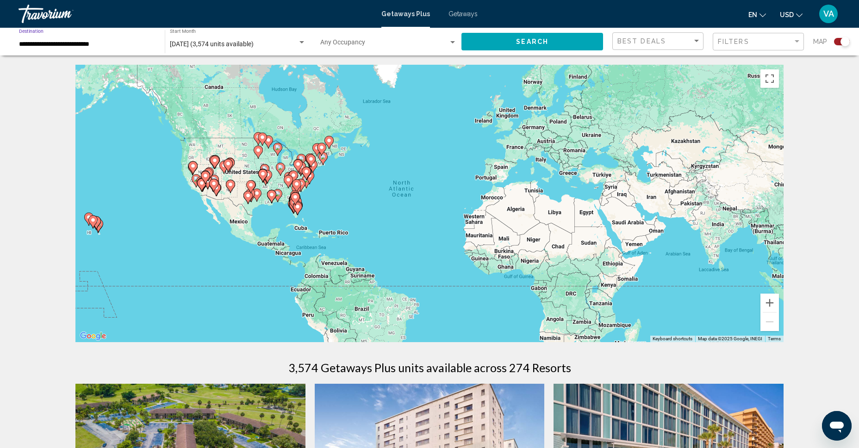
click at [493, 43] on button "Search" at bounding box center [532, 41] width 142 height 17
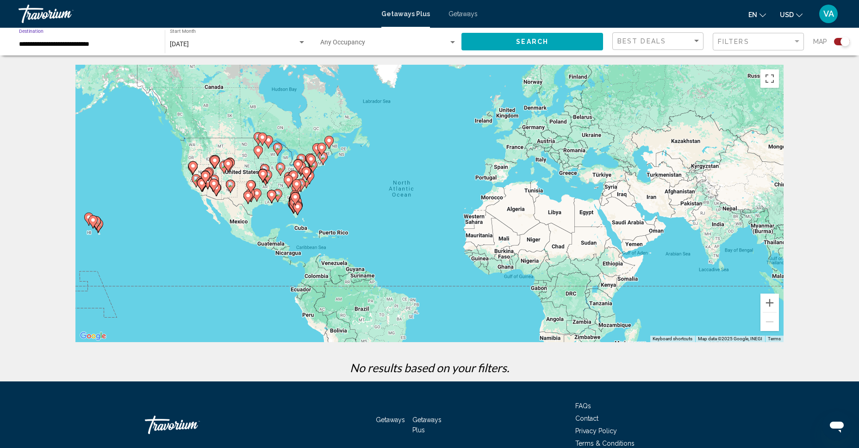
click at [103, 45] on input "**********" at bounding box center [87, 44] width 137 height 7
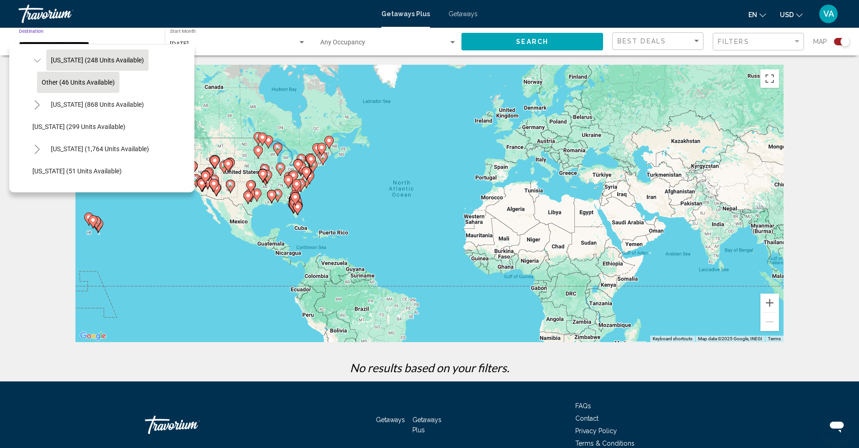
scroll to position [653, 0]
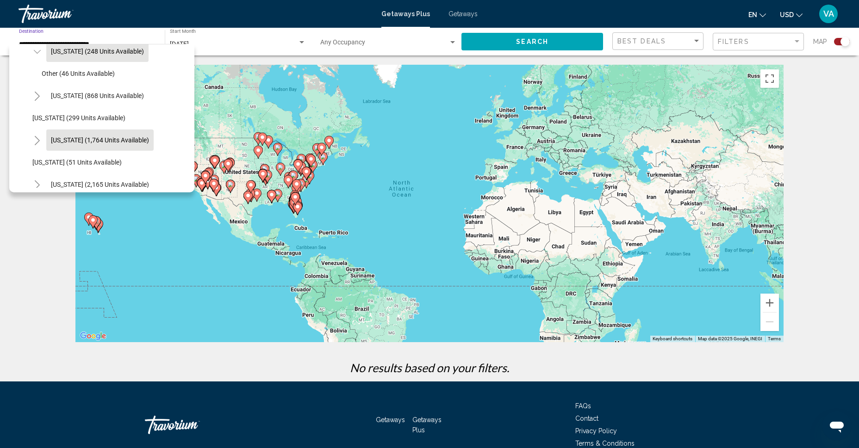
click at [99, 143] on span "[US_STATE] (1,764 units available)" at bounding box center [100, 140] width 98 height 7
type input "**********"
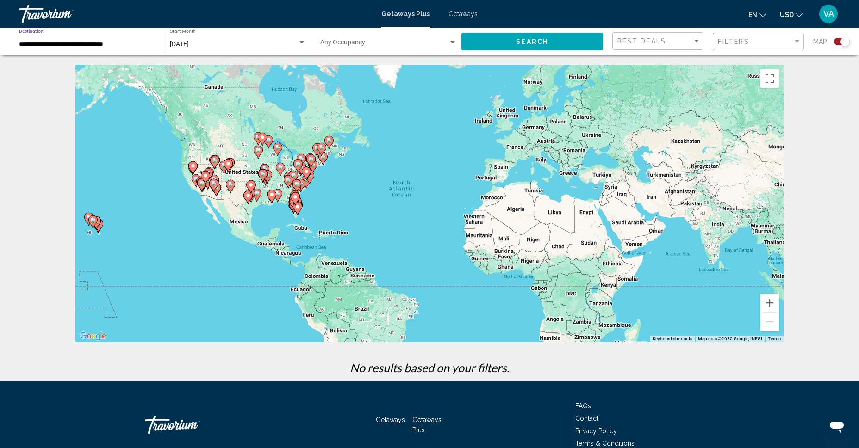
click at [508, 39] on button "Search" at bounding box center [532, 41] width 142 height 17
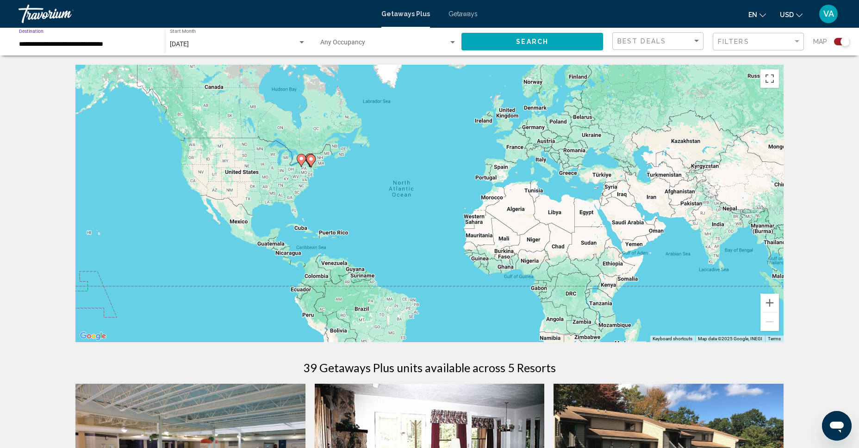
click at [108, 47] on input "**********" at bounding box center [87, 44] width 137 height 7
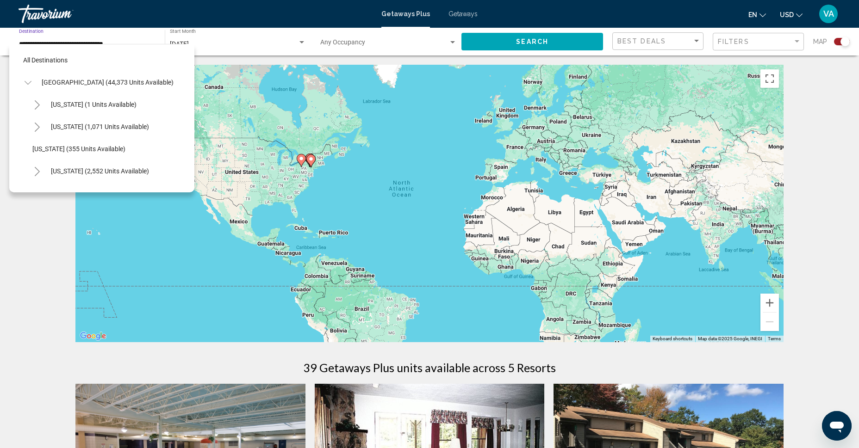
scroll to position [659, 0]
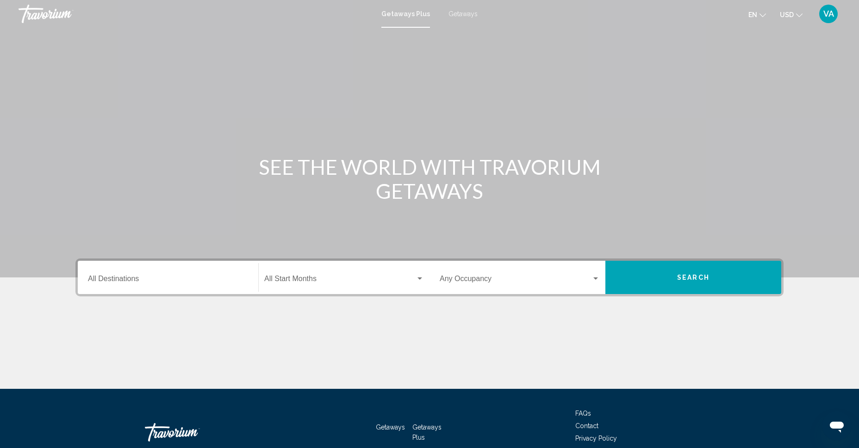
click at [138, 282] on input "Destination All Destinations" at bounding box center [168, 281] width 160 height 8
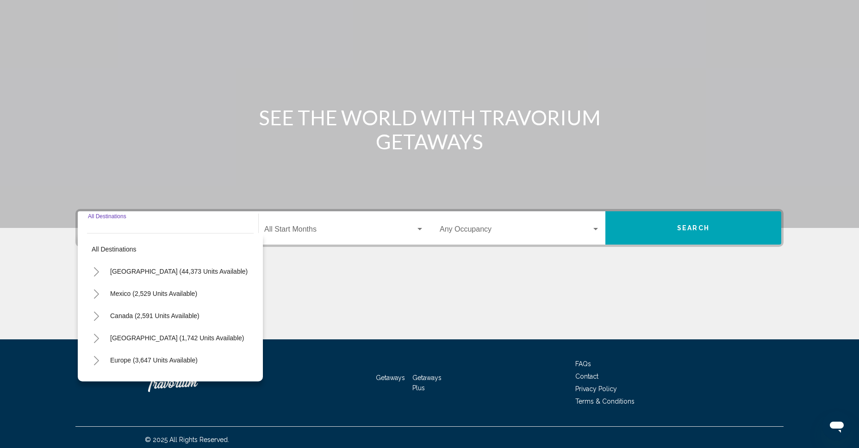
scroll to position [54, 0]
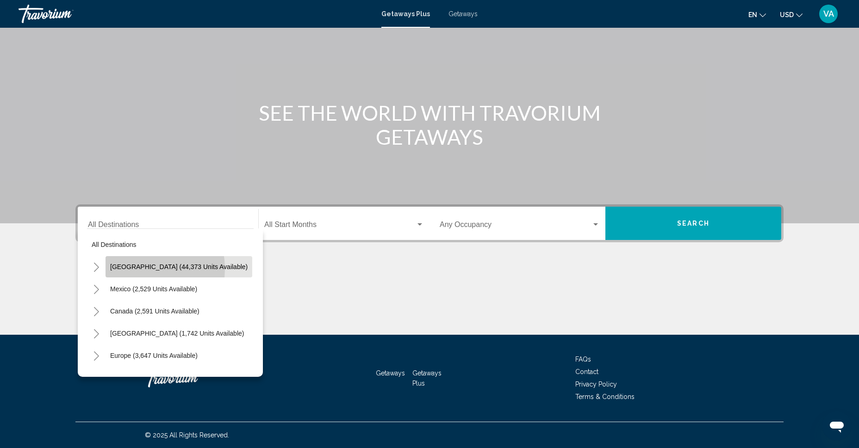
click at [139, 269] on span "[GEOGRAPHIC_DATA] (44,373 units available)" at bounding box center [178, 266] width 137 height 7
type input "**********"
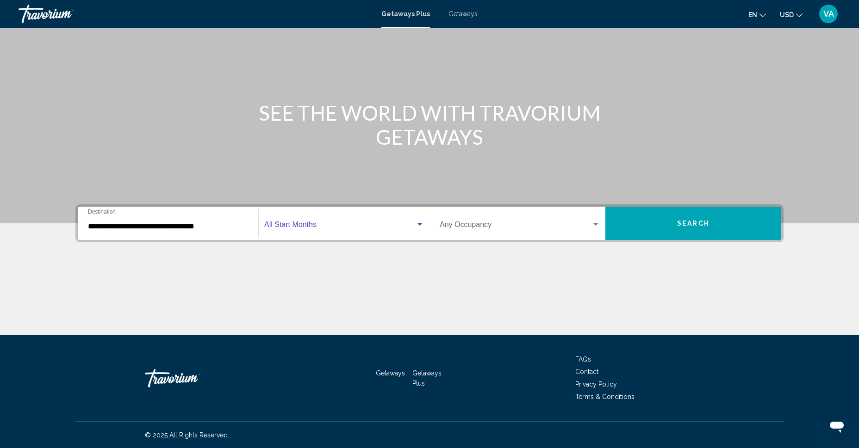
click at [420, 225] on div "Search widget" at bounding box center [419, 225] width 5 height 2
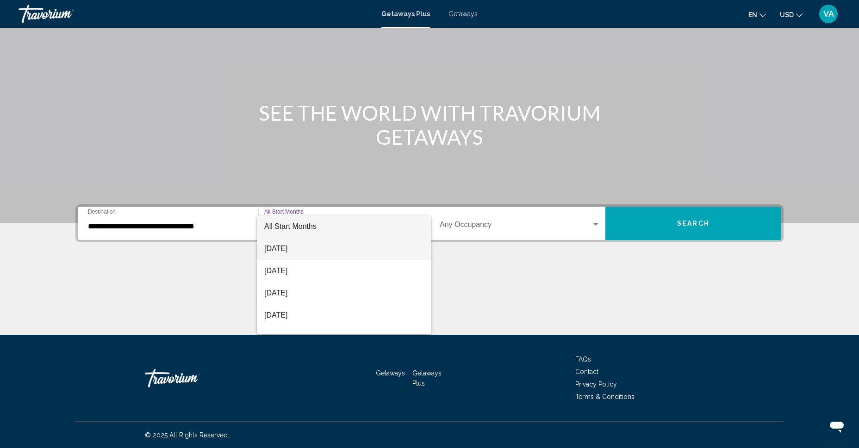
click at [295, 244] on span "[DATE]" at bounding box center [344, 249] width 160 height 22
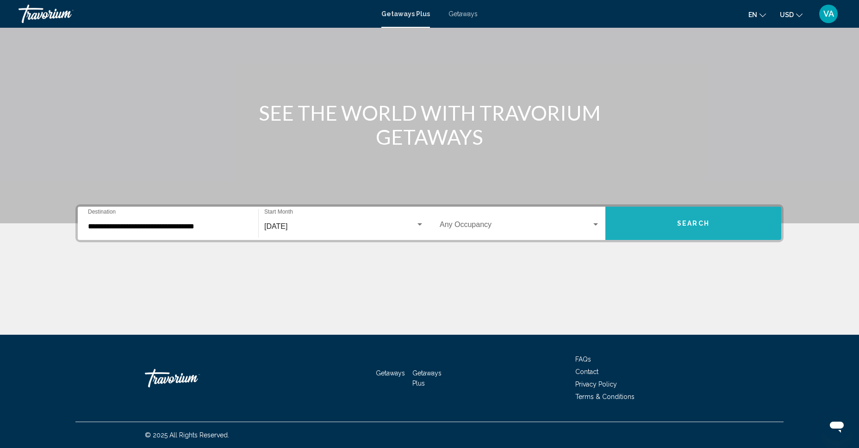
click at [694, 223] on span "Search" at bounding box center [693, 223] width 32 height 7
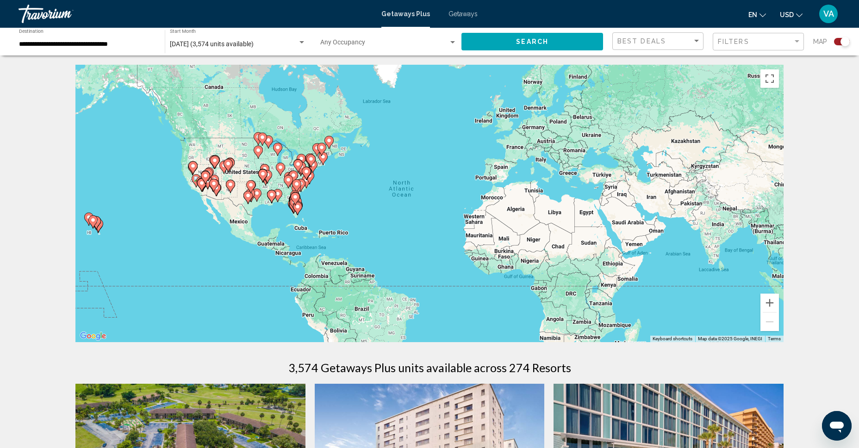
click at [57, 46] on input "**********" at bounding box center [87, 44] width 137 height 7
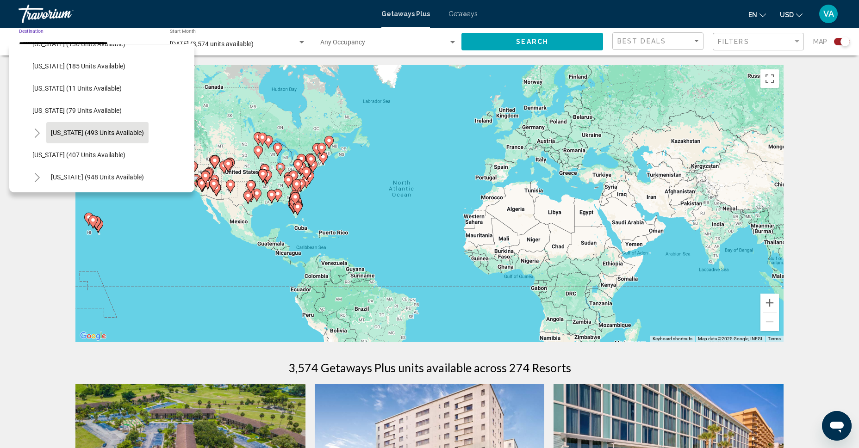
scroll to position [305, 0]
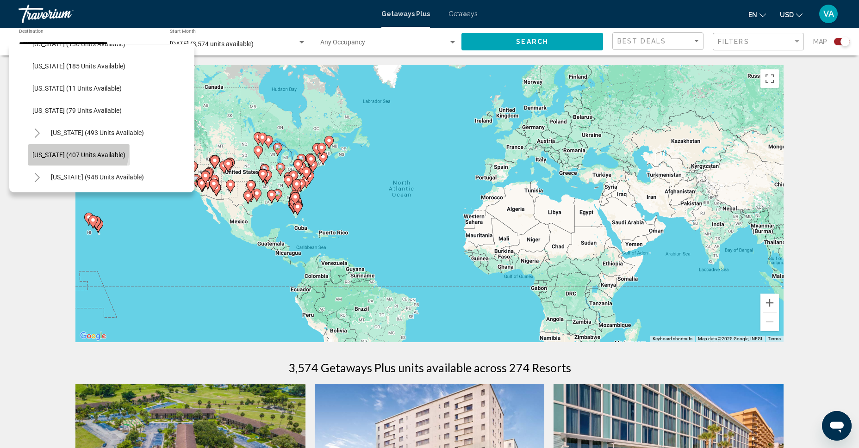
click at [77, 151] on span "[US_STATE] (407 units available)" at bounding box center [78, 154] width 93 height 7
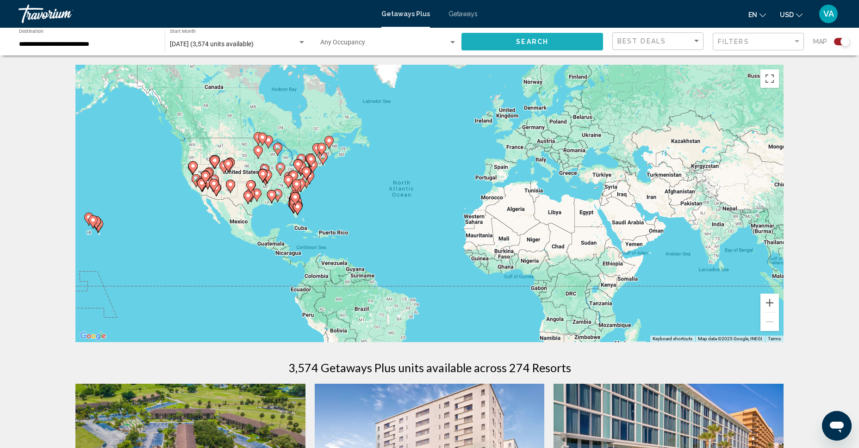
click at [485, 44] on button "Search" at bounding box center [532, 41] width 142 height 17
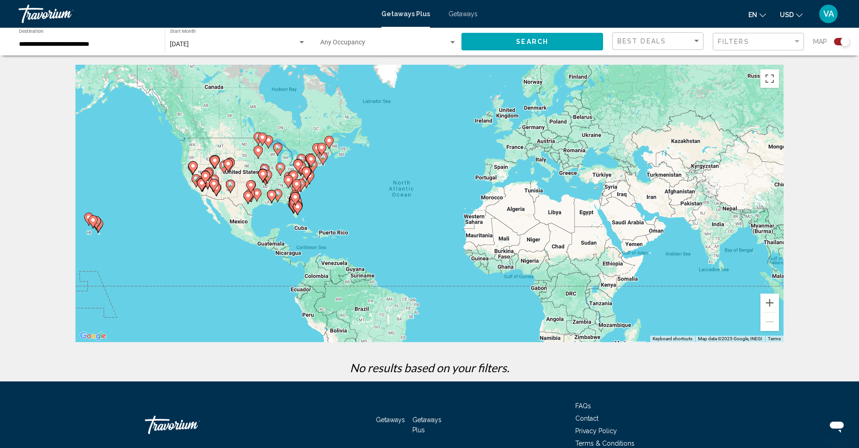
click at [112, 44] on input "**********" at bounding box center [87, 44] width 137 height 7
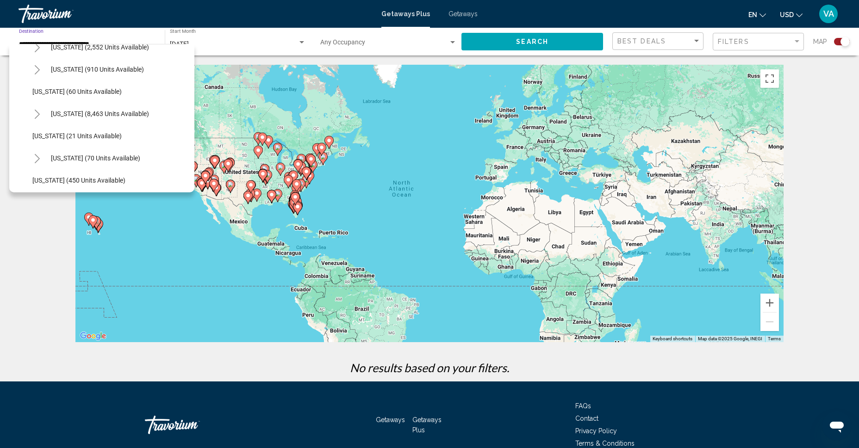
scroll to position [124, 0]
click at [89, 92] on span "[US_STATE] (60 units available)" at bounding box center [76, 91] width 89 height 7
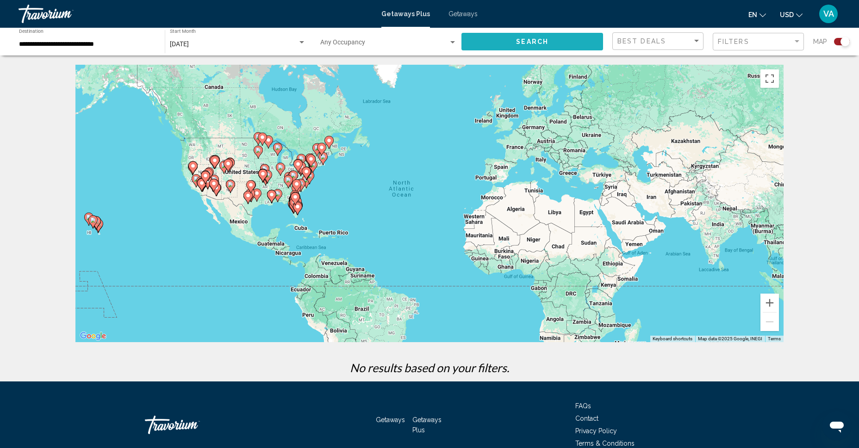
click at [541, 37] on button "Search" at bounding box center [532, 41] width 142 height 17
click at [74, 49] on div "**********" at bounding box center [87, 41] width 137 height 25
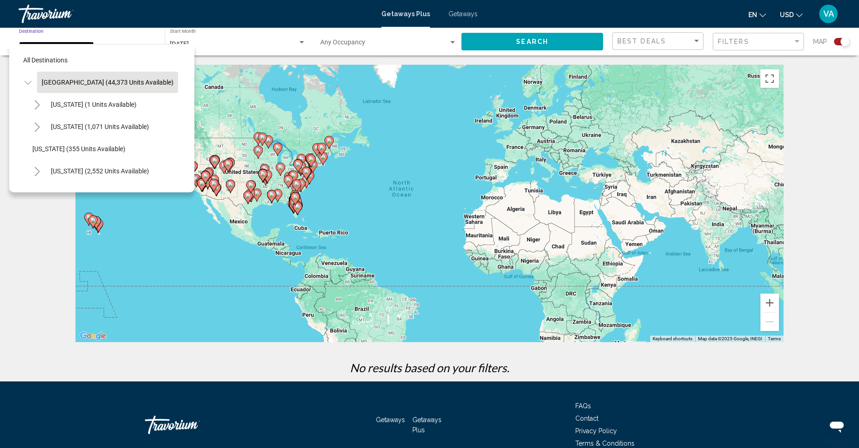
click at [113, 86] on span "[GEOGRAPHIC_DATA] (44,373 units available)" at bounding box center [108, 82] width 132 height 7
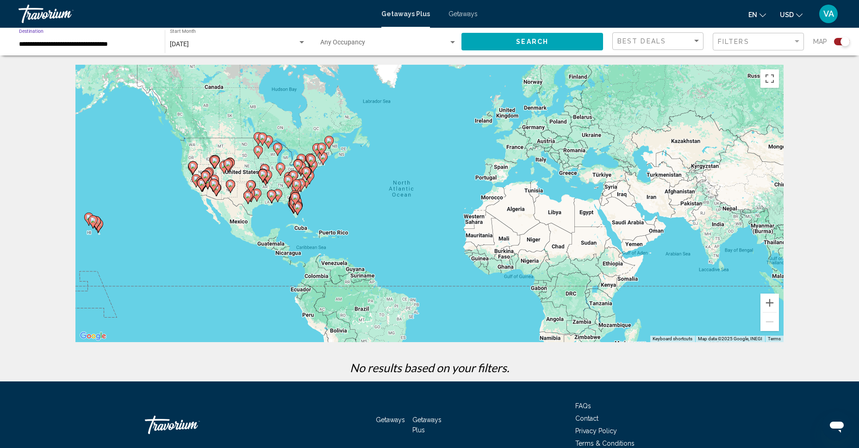
click at [503, 43] on button "Search" at bounding box center [532, 41] width 142 height 17
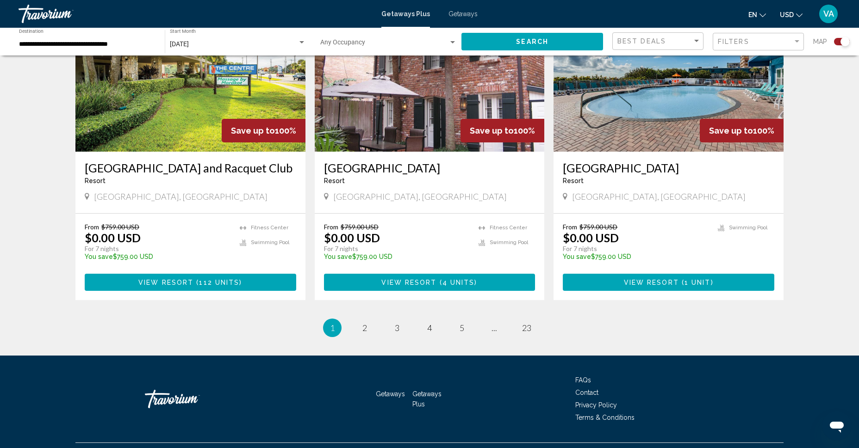
scroll to position [1348, 0]
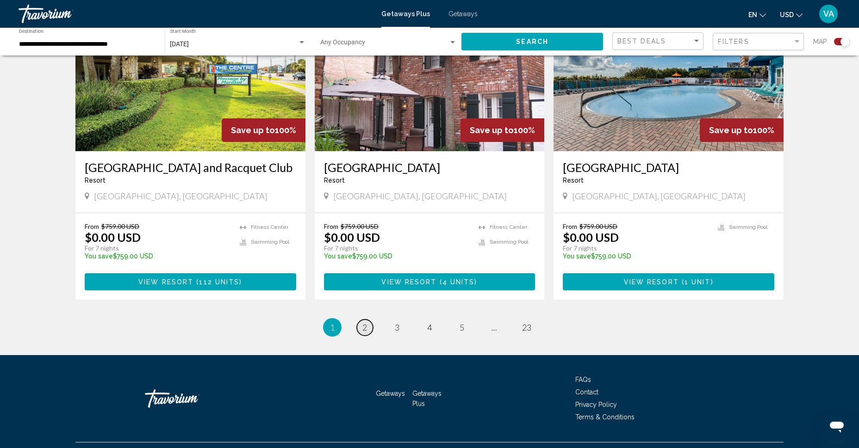
click at [367, 323] on span "2" at bounding box center [364, 328] width 5 height 10
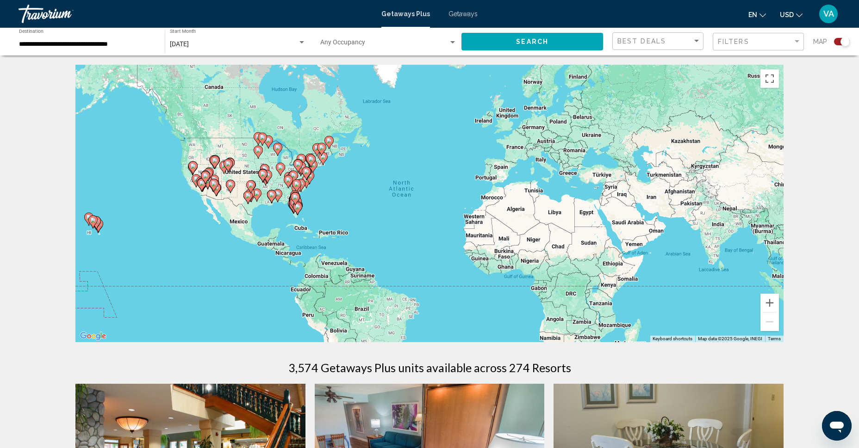
click at [323, 158] on image "Main content" at bounding box center [323, 157] width 6 height 6
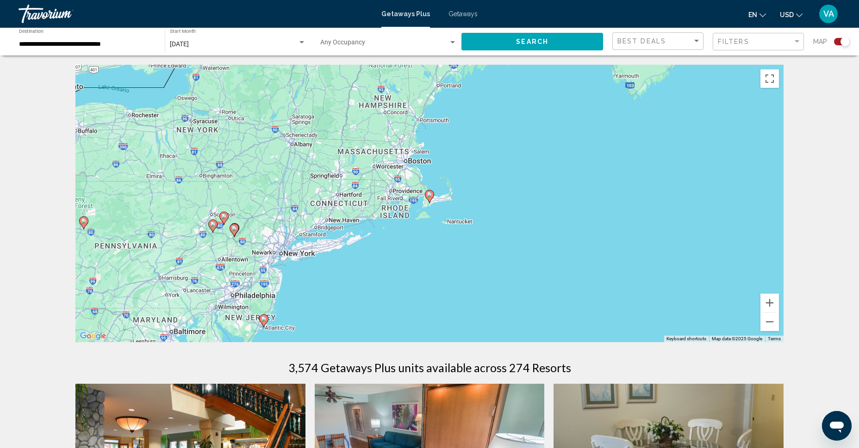
click at [235, 232] on icon "Main content" at bounding box center [234, 230] width 8 height 12
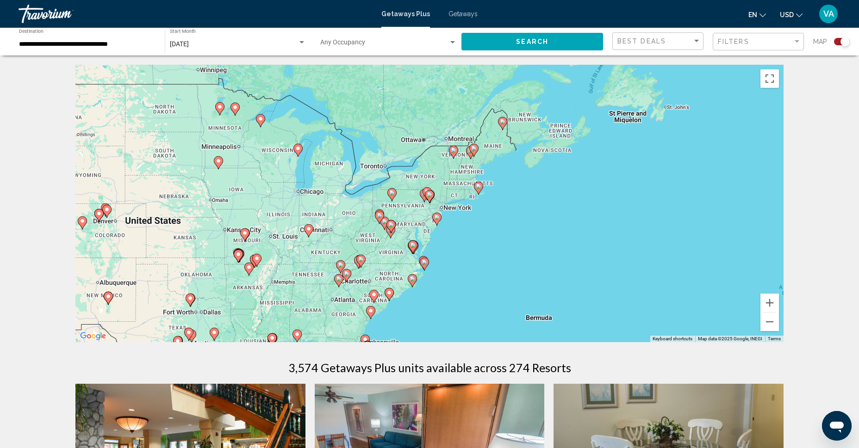
click at [426, 193] on icon "Main content" at bounding box center [429, 196] width 9 height 13
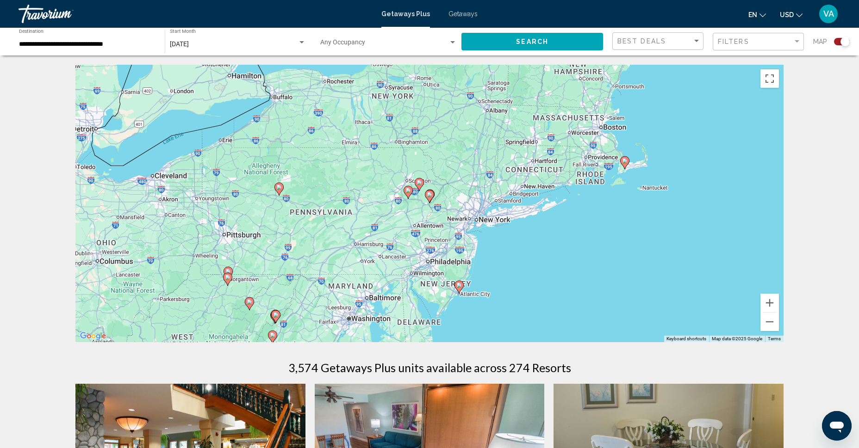
click at [419, 183] on image "Main content" at bounding box center [420, 183] width 6 height 6
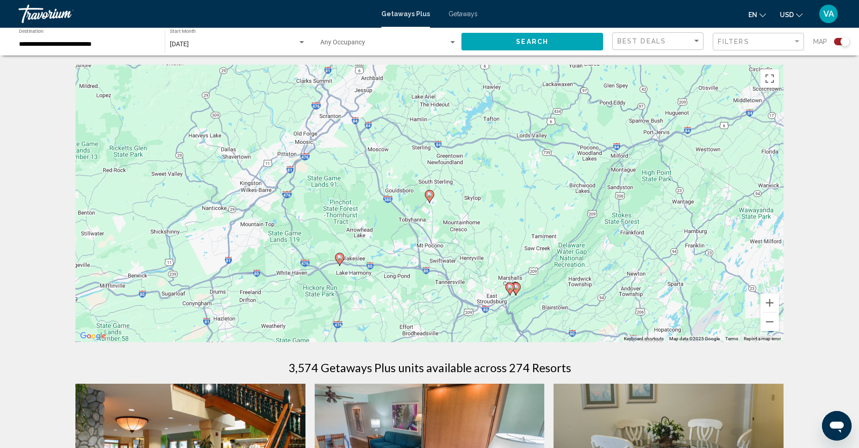
click at [429, 195] on image "Main content" at bounding box center [430, 195] width 6 height 6
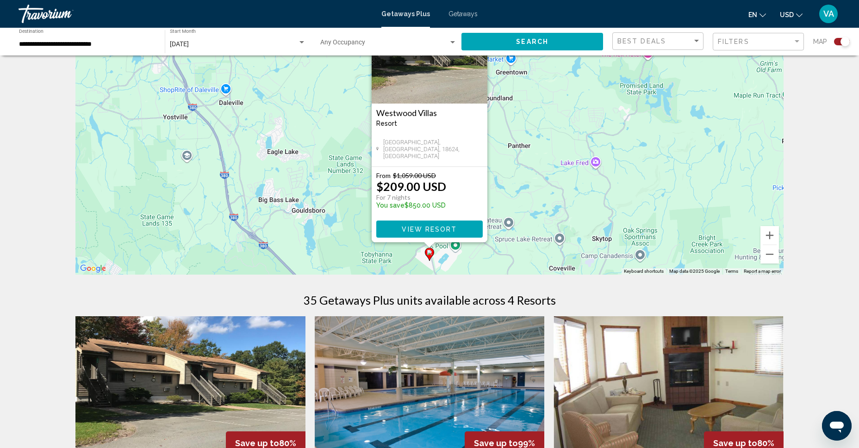
scroll to position [67, 0]
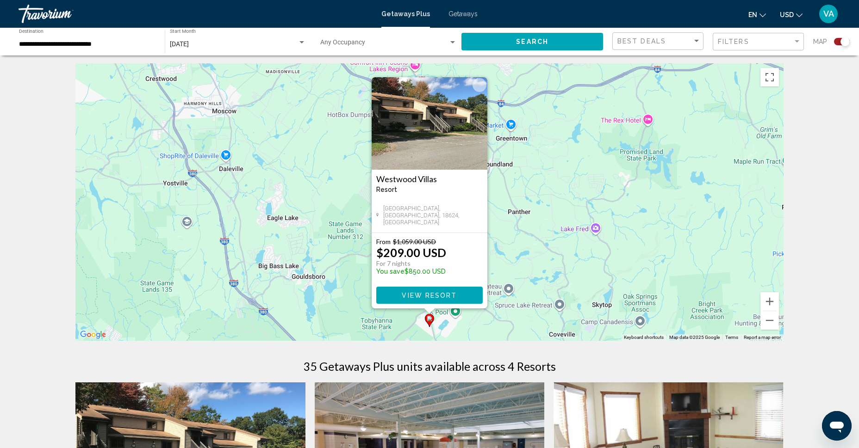
scroll to position [0, 0]
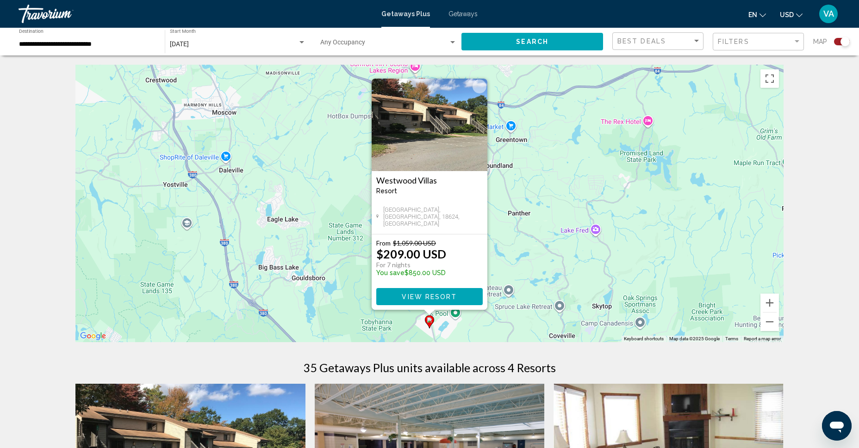
click at [479, 90] on button "Close" at bounding box center [480, 87] width 14 height 14
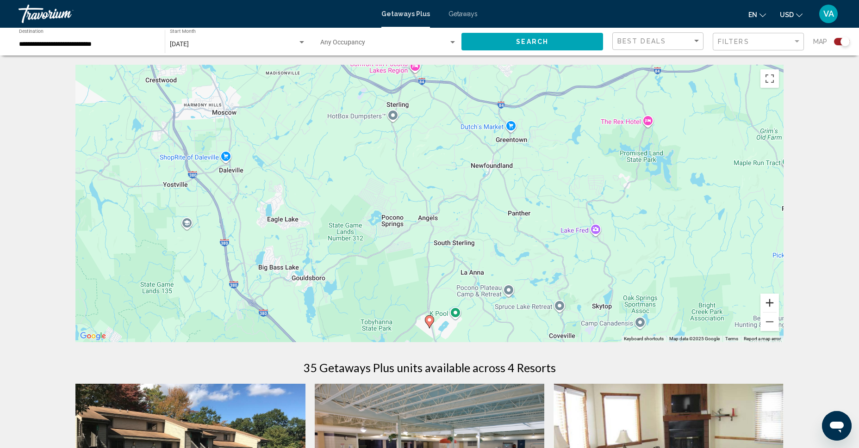
click at [771, 303] on button "Zoom in" at bounding box center [769, 303] width 19 height 19
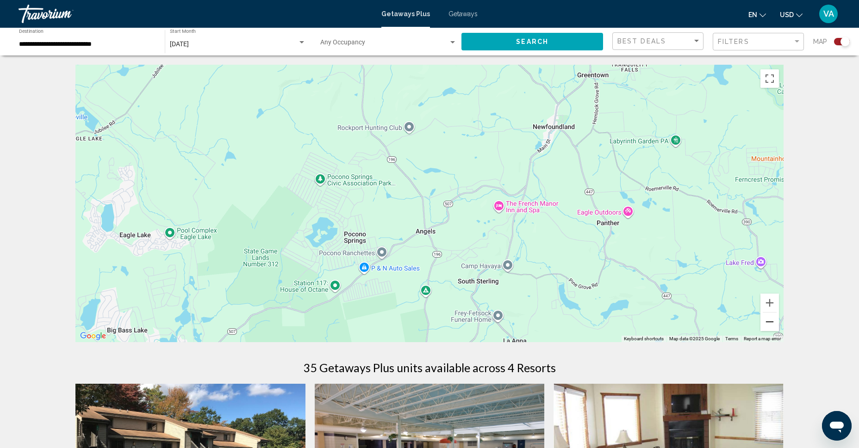
click at [768, 321] on button "Zoom out" at bounding box center [769, 322] width 19 height 19
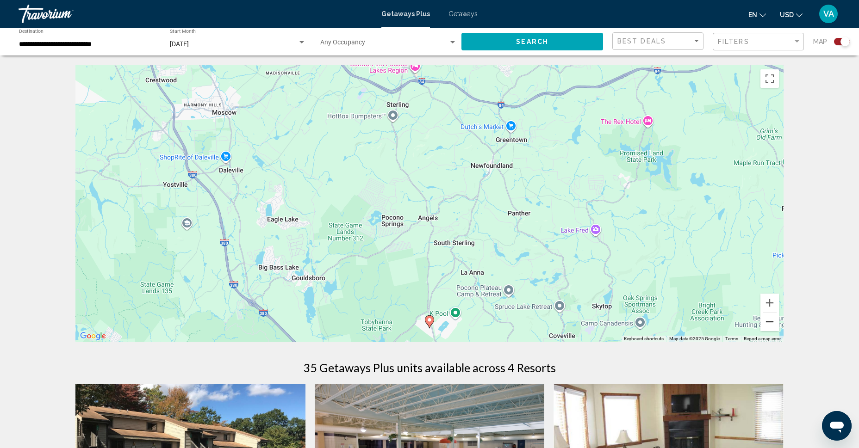
click at [769, 322] on button "Zoom out" at bounding box center [769, 322] width 19 height 19
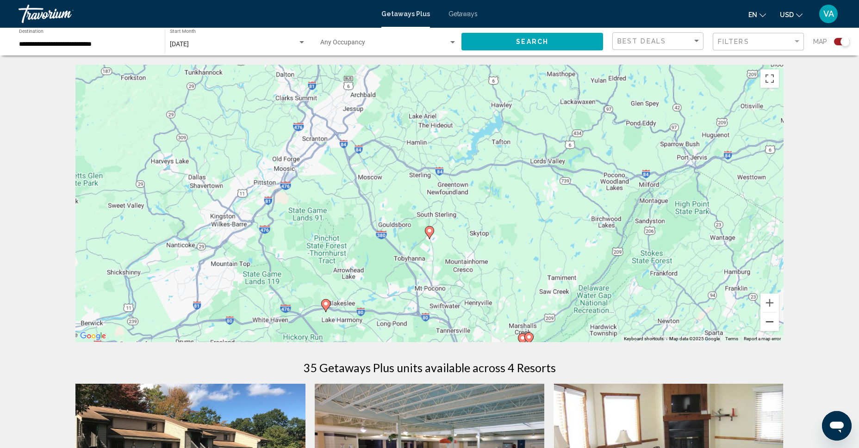
click at [769, 322] on button "Zoom out" at bounding box center [769, 322] width 19 height 19
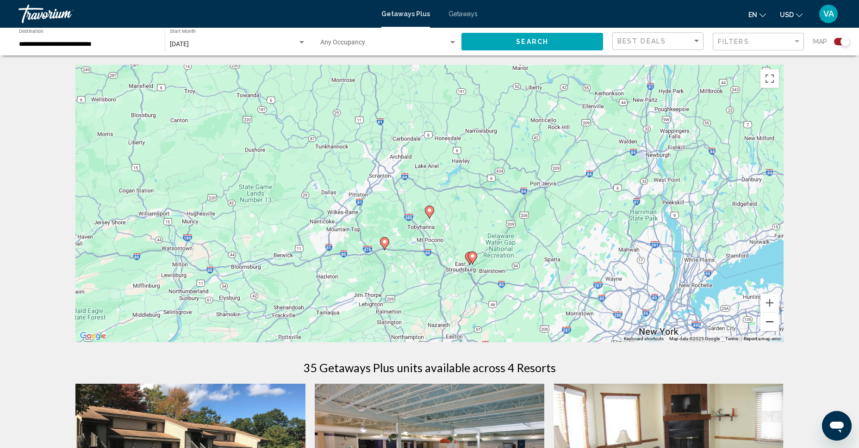
click at [769, 322] on button "Zoom out" at bounding box center [769, 322] width 19 height 19
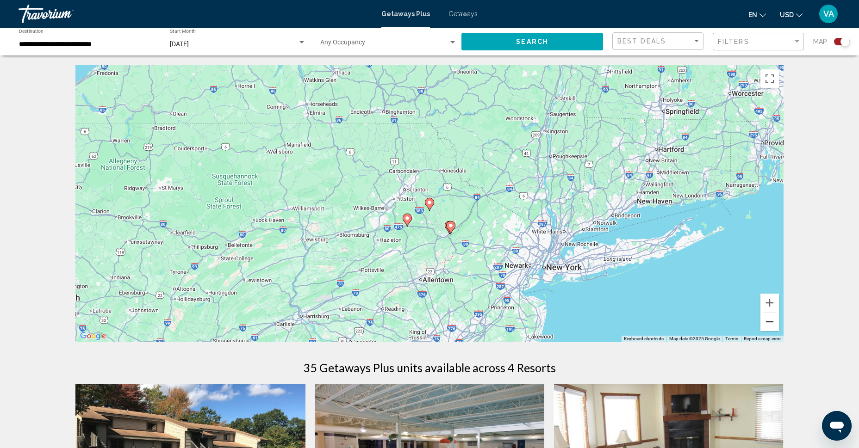
click at [773, 318] on button "Zoom out" at bounding box center [769, 322] width 19 height 19
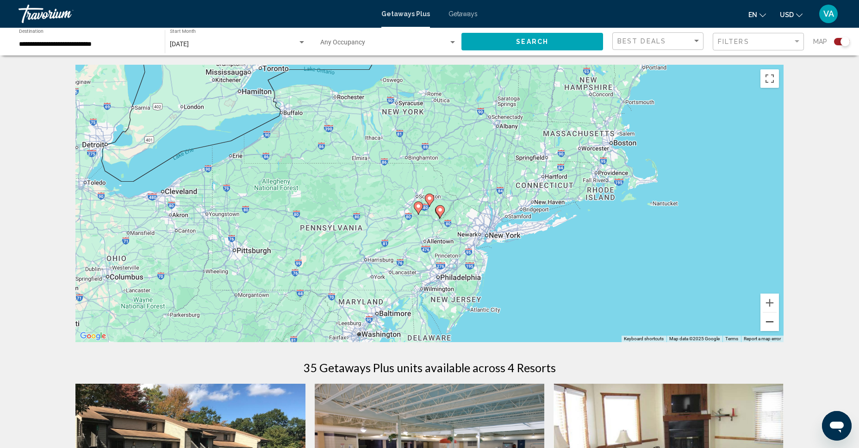
click at [772, 319] on button "Zoom out" at bounding box center [769, 322] width 19 height 19
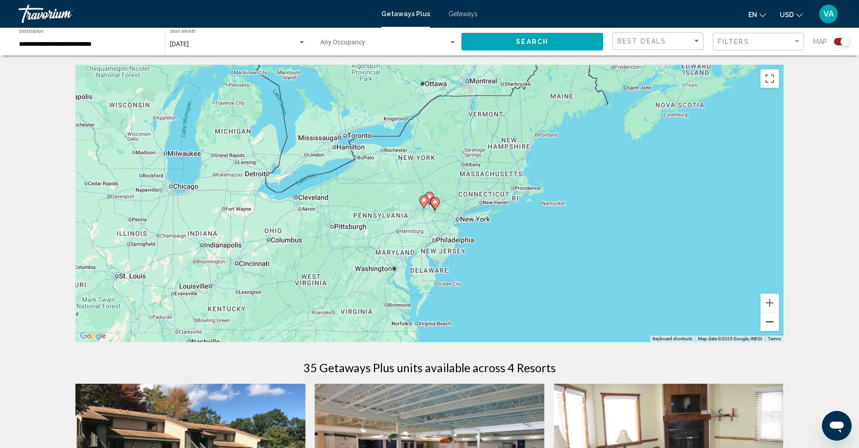
click at [772, 319] on button "Zoom out" at bounding box center [769, 322] width 19 height 19
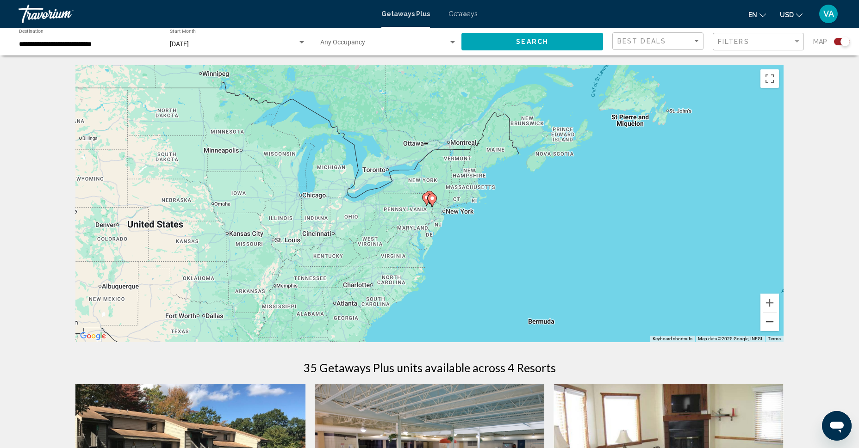
click at [772, 319] on button "Zoom out" at bounding box center [769, 322] width 19 height 19
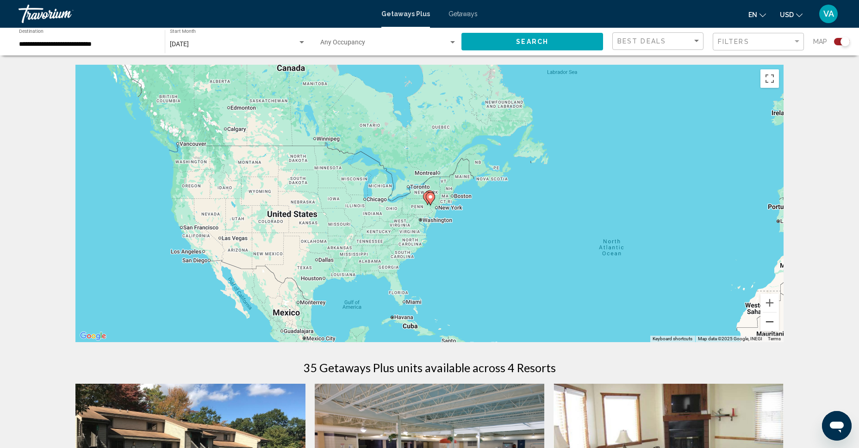
click at [772, 319] on button "Zoom out" at bounding box center [769, 322] width 19 height 19
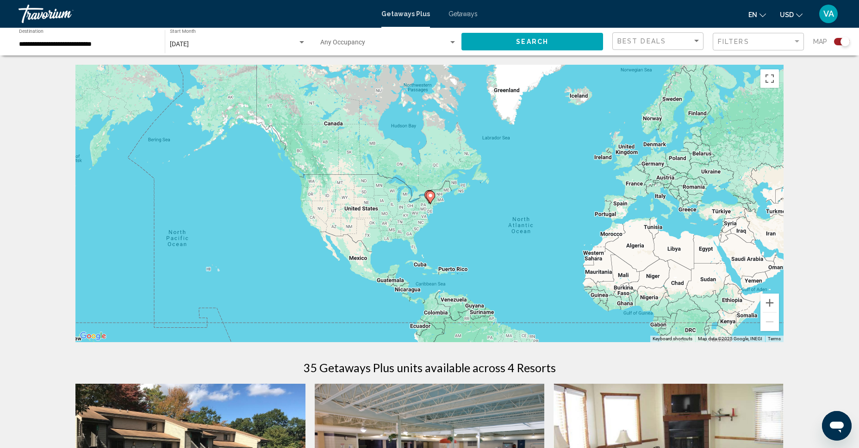
click at [57, 47] on input "**********" at bounding box center [87, 44] width 137 height 7
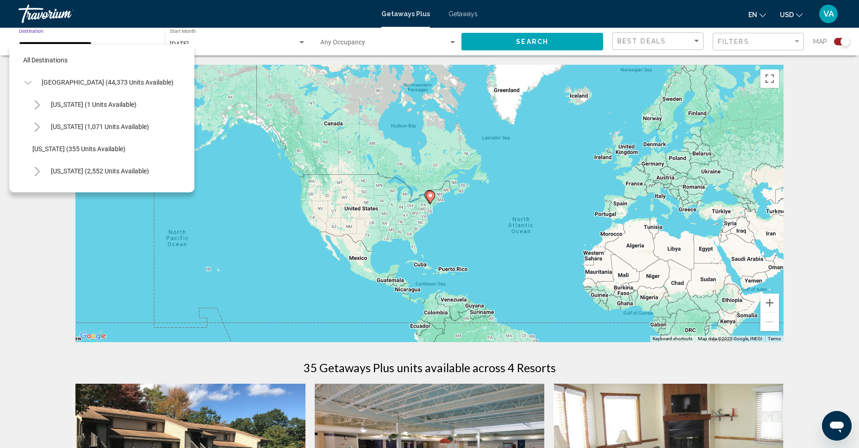
scroll to position [681, 0]
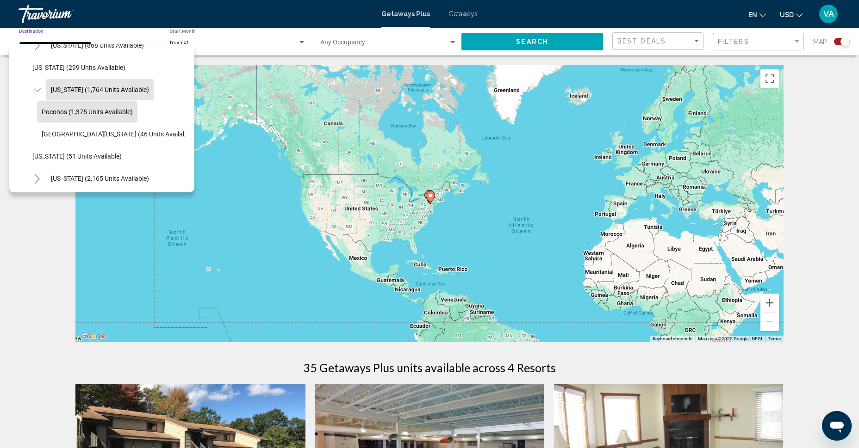
click at [89, 90] on span "[US_STATE] (1,764 units available)" at bounding box center [100, 89] width 98 height 7
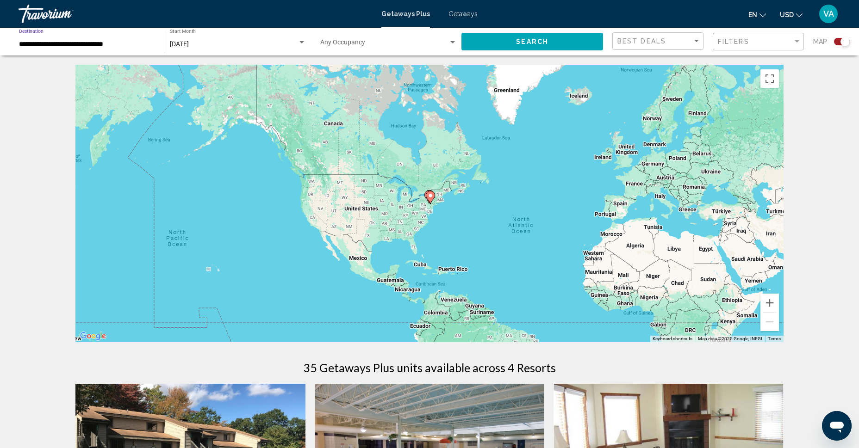
click at [437, 203] on div "To activate drag with keyboard, press Alt + Enter. Once in keyboard drag state,…" at bounding box center [429, 204] width 708 height 278
click at [66, 45] on input "**********" at bounding box center [87, 44] width 137 height 7
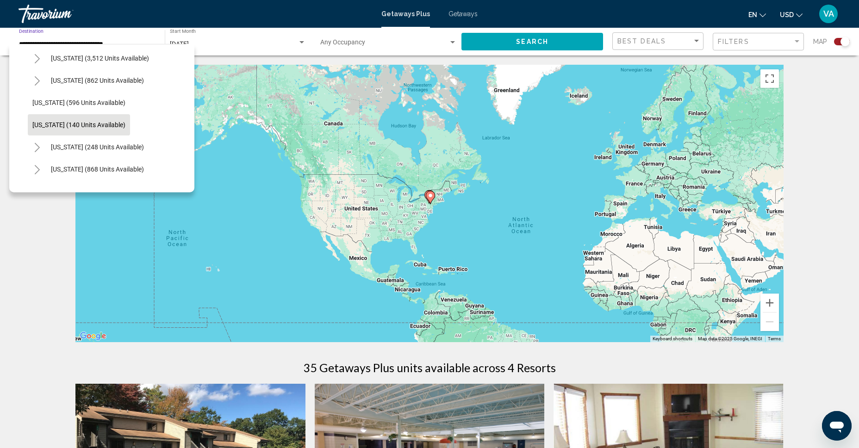
scroll to position [557, 0]
click at [87, 148] on span "[US_STATE] (248 units available)" at bounding box center [97, 146] width 93 height 7
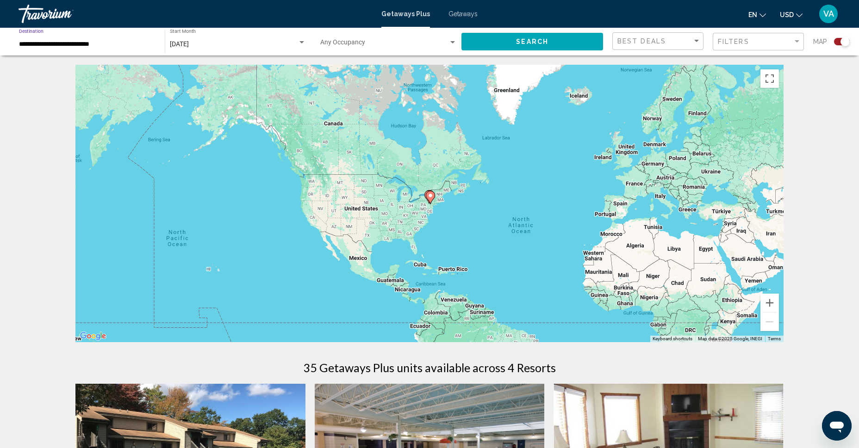
click at [288, 218] on div "To activate drag with keyboard, press Alt + Enter. Once in keyboard drag state,…" at bounding box center [429, 204] width 708 height 278
click at [120, 49] on div "**********" at bounding box center [87, 41] width 137 height 25
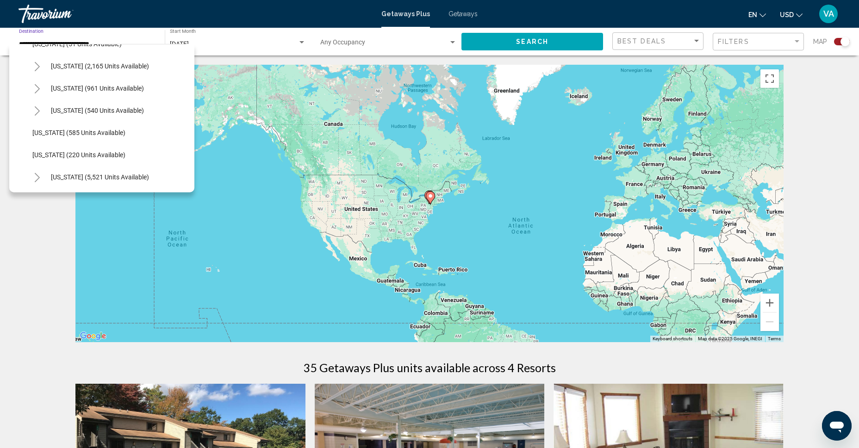
scroll to position [816, 0]
click at [85, 152] on span "[US_STATE] (220 units available)" at bounding box center [78, 154] width 93 height 7
type input "**********"
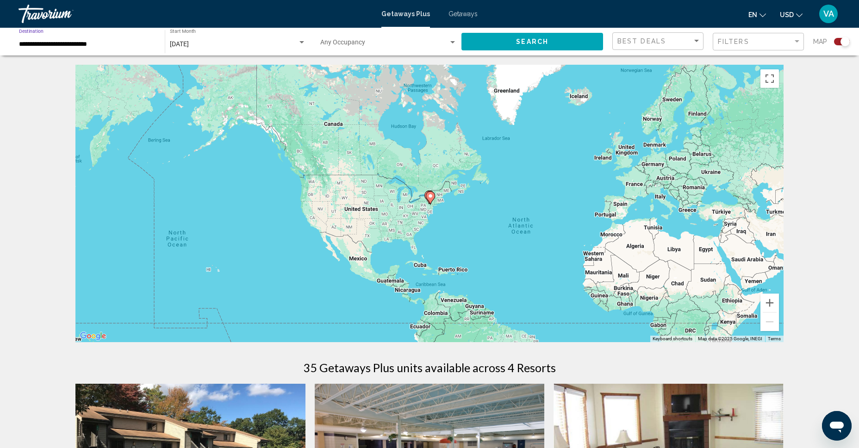
click at [490, 226] on div "To activate drag with keyboard, press Alt + Enter. Once in keyboard drag state,…" at bounding box center [429, 204] width 708 height 278
click at [443, 218] on div "To activate drag with keyboard, press Alt + Enter. Once in keyboard drag state,…" at bounding box center [429, 204] width 708 height 278
click at [521, 41] on span "Search" at bounding box center [532, 41] width 32 height 7
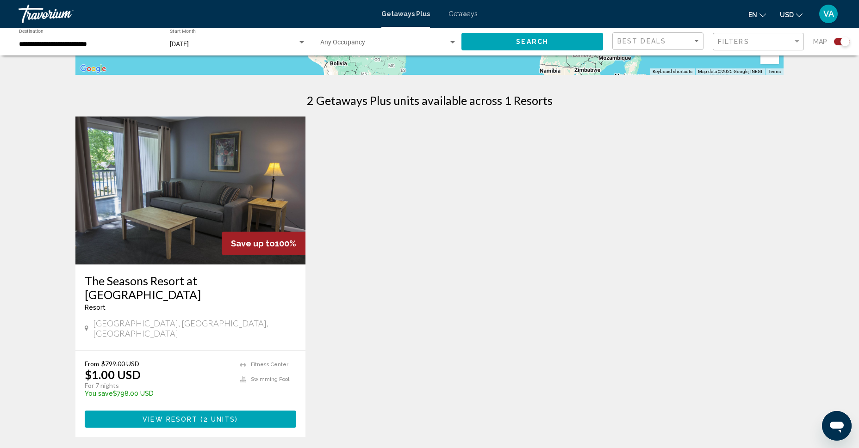
scroll to position [269, 0]
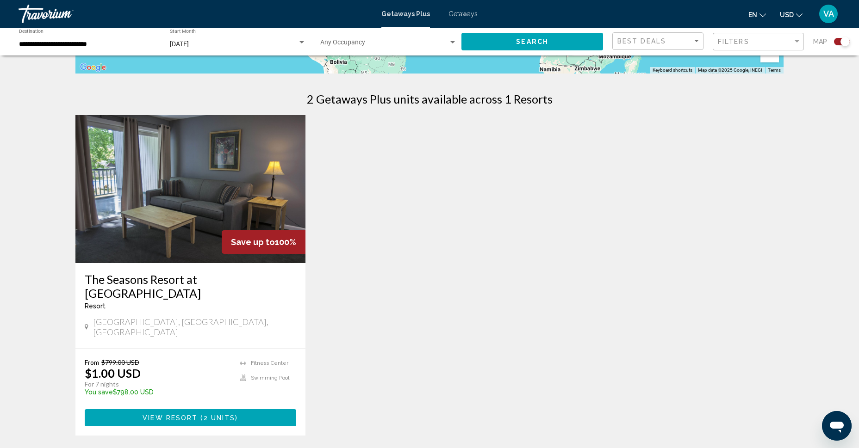
click at [211, 230] on img "Main content" at bounding box center [190, 189] width 230 height 148
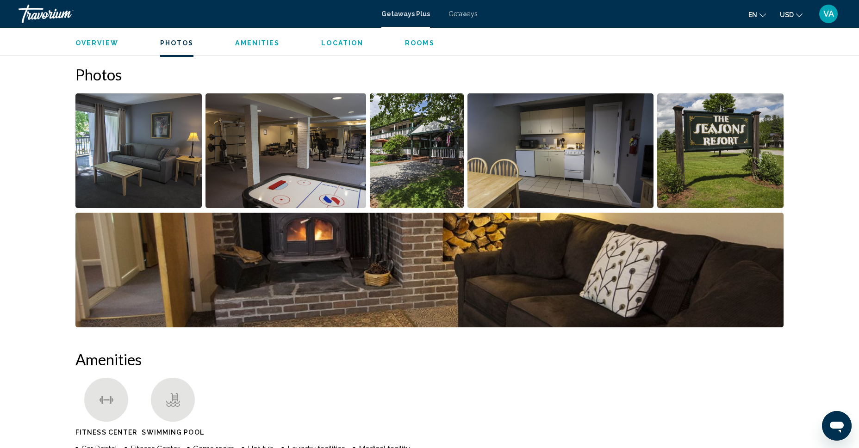
scroll to position [403, 0]
click at [174, 128] on img "Open full-screen image slider" at bounding box center [138, 150] width 126 height 115
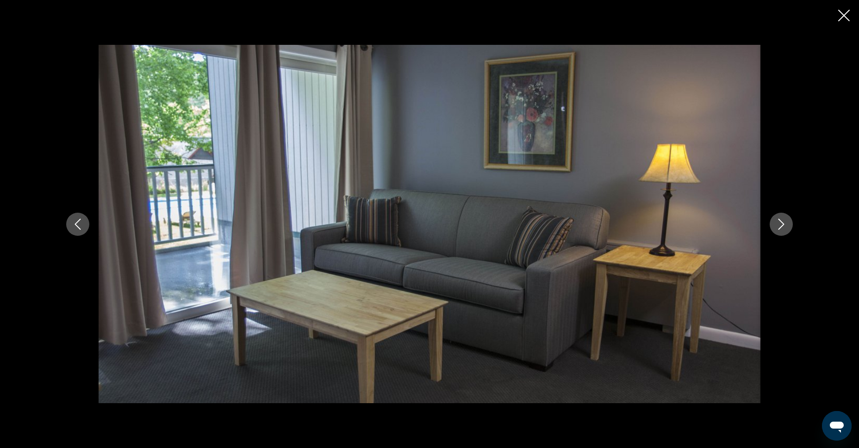
click at [776, 228] on icon "Next image" at bounding box center [781, 224] width 11 height 11
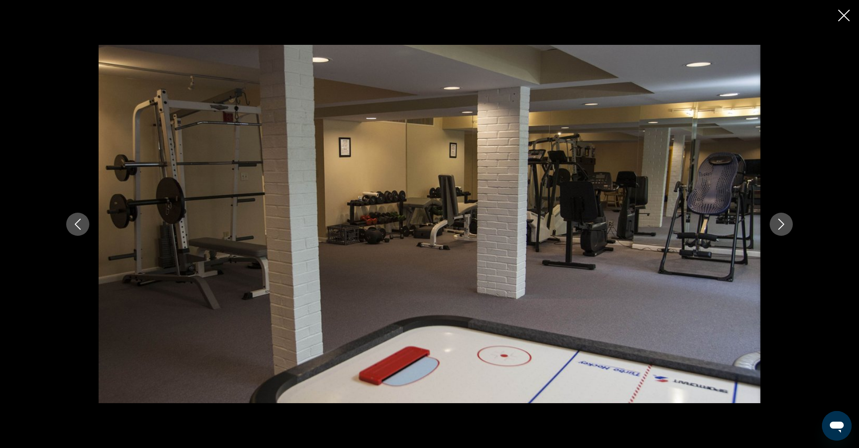
click at [776, 228] on icon "Next image" at bounding box center [781, 224] width 11 height 11
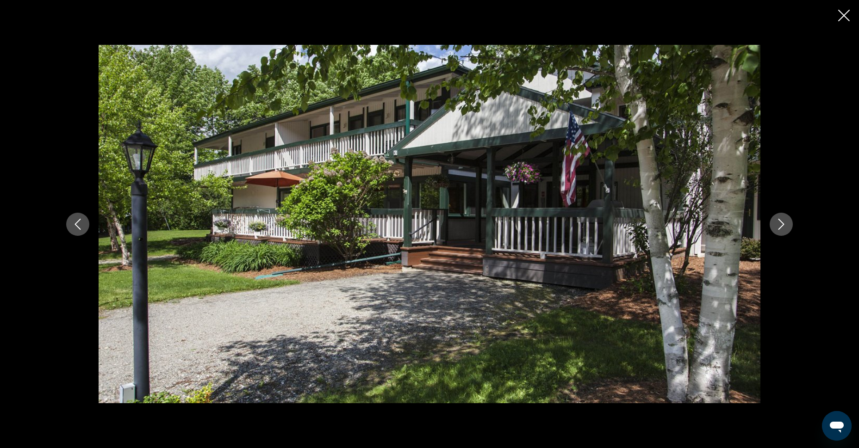
click at [776, 228] on icon "Next image" at bounding box center [781, 224] width 11 height 11
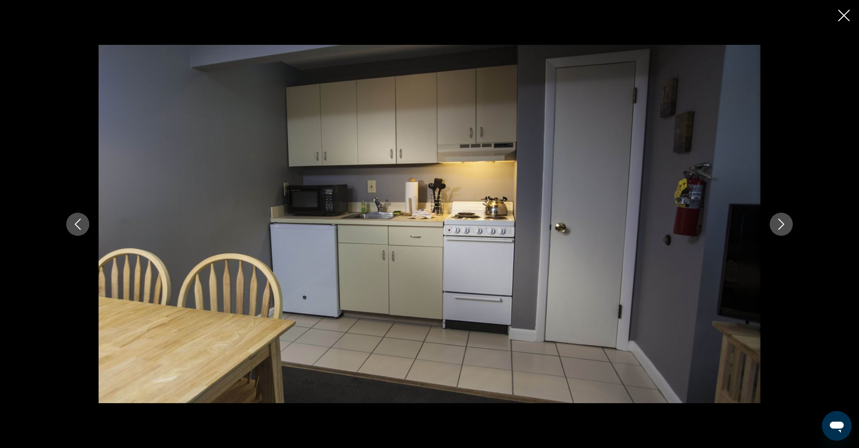
click at [776, 228] on icon "Next image" at bounding box center [781, 224] width 11 height 11
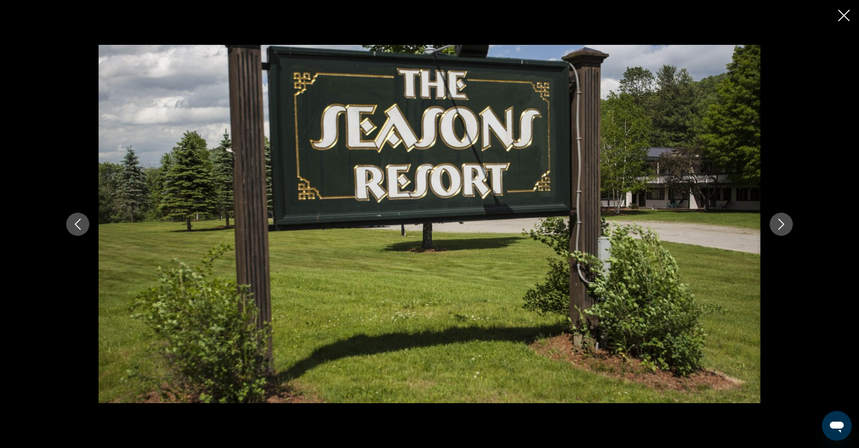
click at [776, 228] on icon "Next image" at bounding box center [781, 224] width 11 height 11
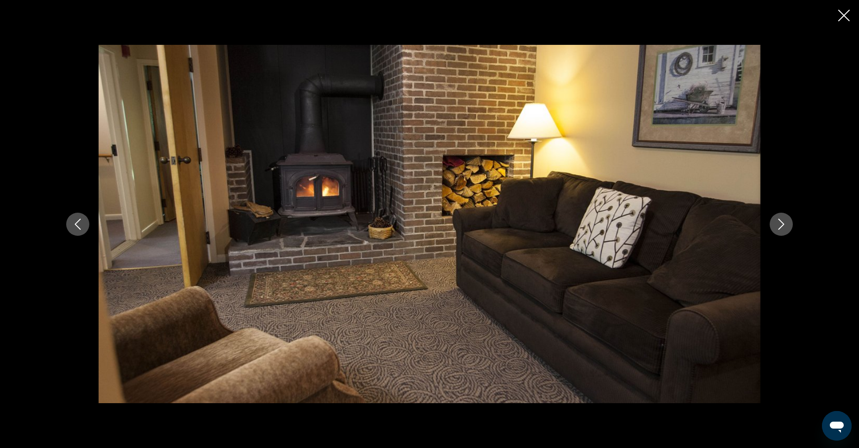
click at [776, 228] on icon "Next image" at bounding box center [781, 224] width 11 height 11
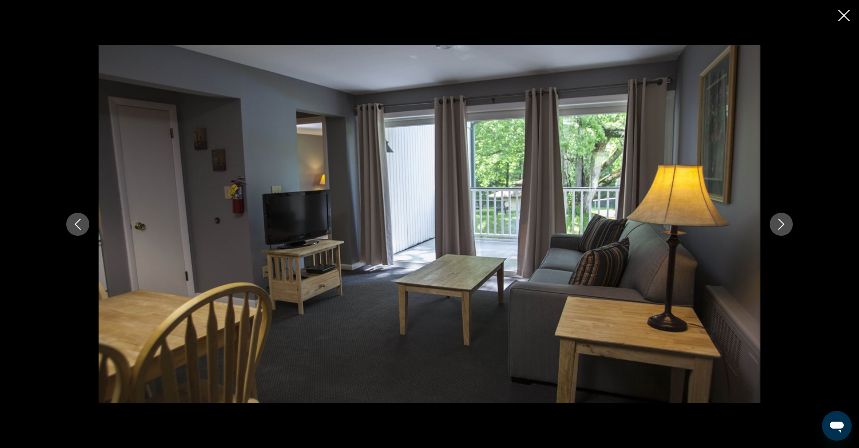
click at [776, 228] on icon "Next image" at bounding box center [781, 224] width 11 height 11
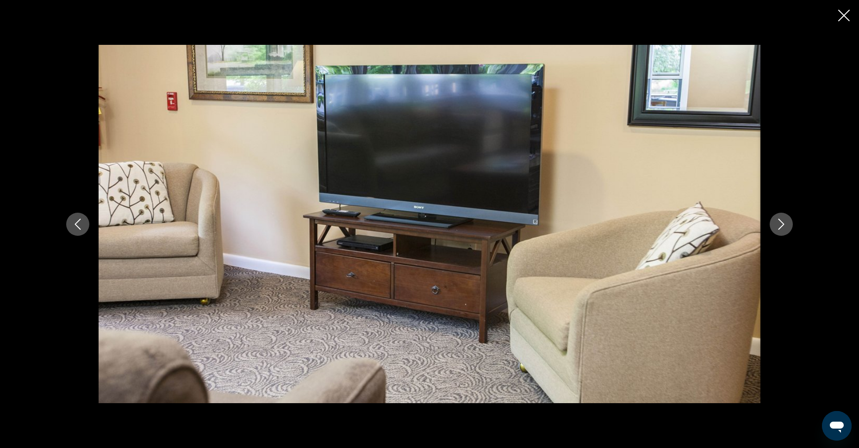
click at [840, 15] on icon "Close slideshow" at bounding box center [844, 16] width 12 height 12
